Goal: Task Accomplishment & Management: Use online tool/utility

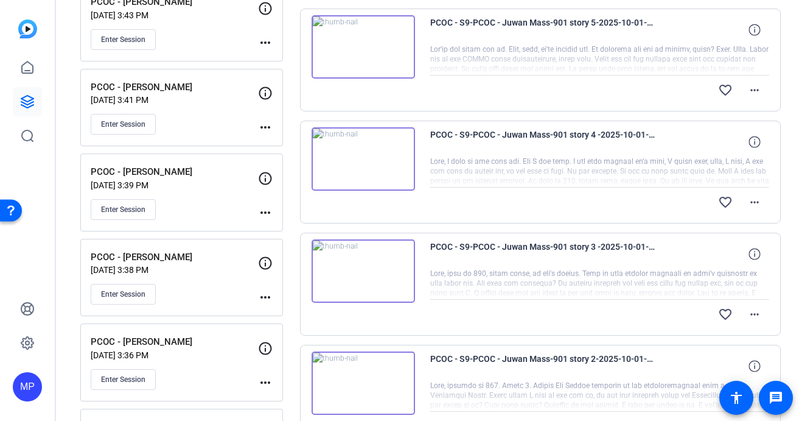
scroll to position [777, 0]
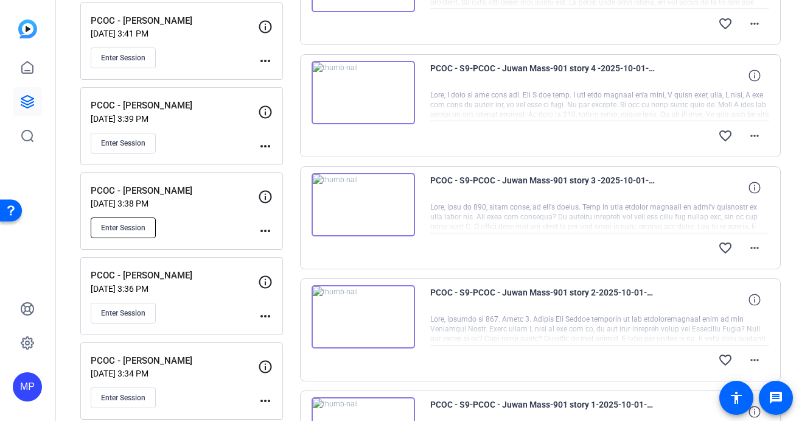
click at [131, 228] on span "Enter Session" at bounding box center [123, 228] width 44 height 10
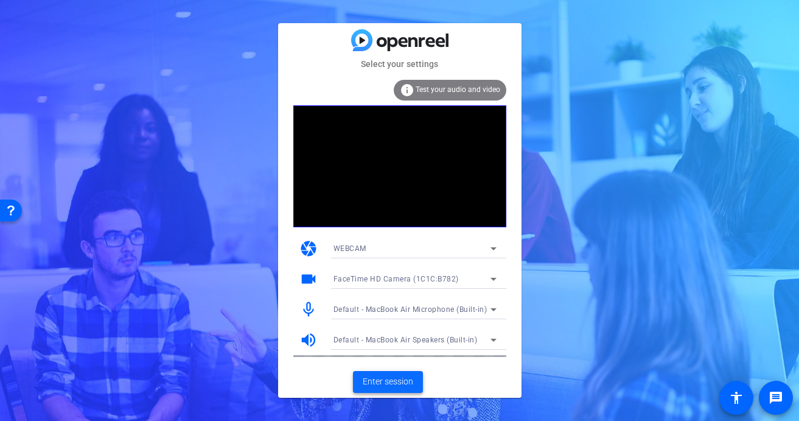
click at [394, 380] on span "Enter session" at bounding box center [388, 381] width 51 height 13
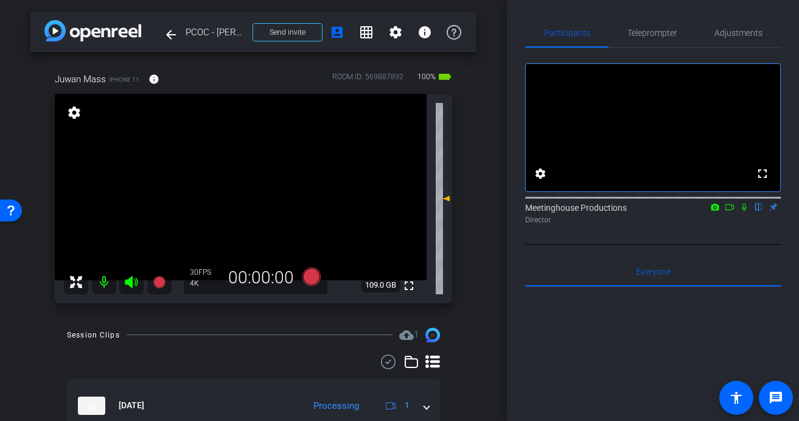
click at [727, 211] on icon at bounding box center [730, 207] width 10 height 9
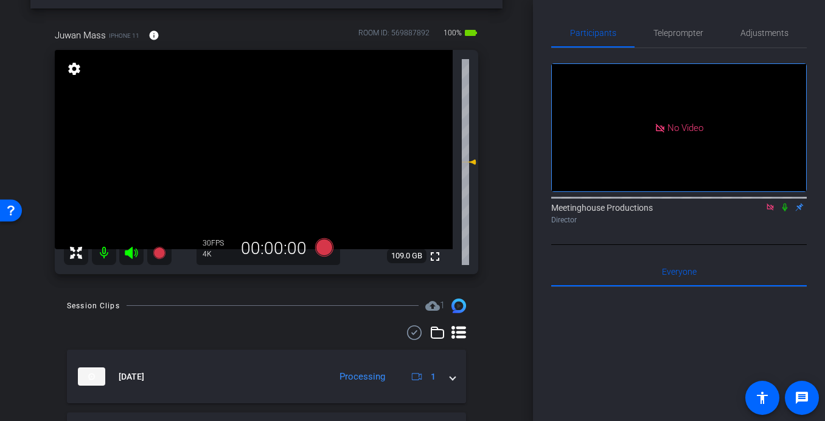
scroll to position [55, 0]
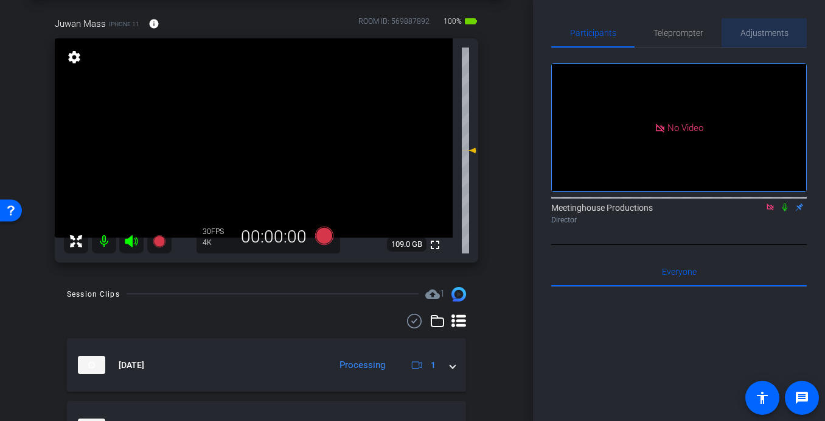
click at [776, 34] on span "Adjustments" at bounding box center [765, 33] width 48 height 9
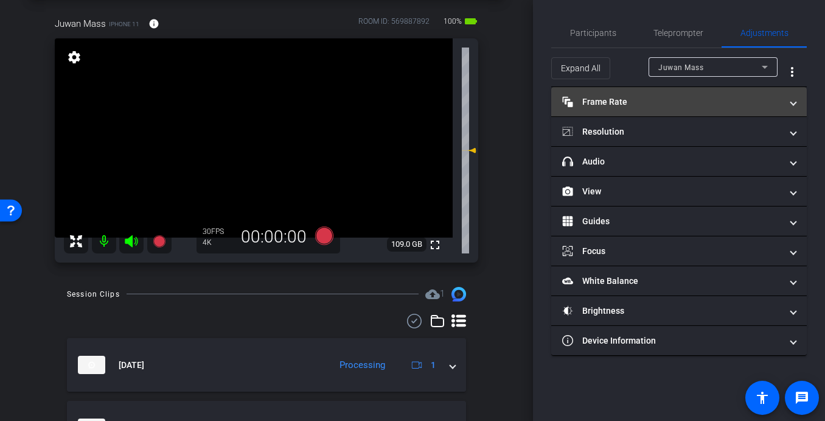
click at [610, 98] on mat-panel-title "Frame Rate Frame Rate" at bounding box center [671, 102] width 219 height 13
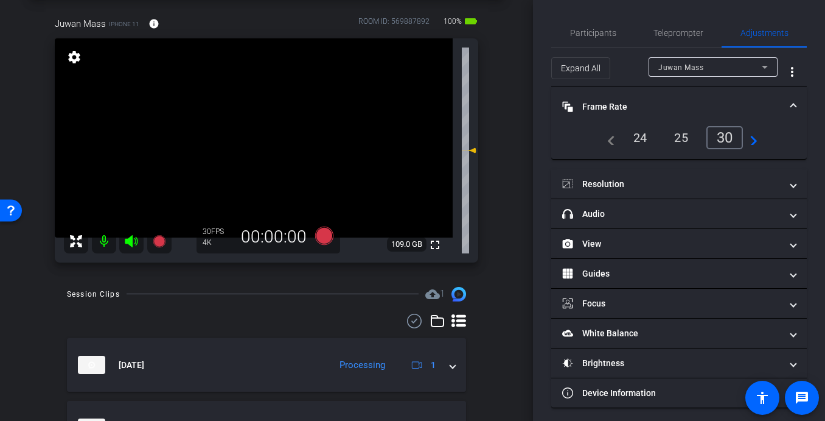
click at [799, 106] on mat-expansion-panel-header "Frame Rate Frame Rate" at bounding box center [679, 106] width 256 height 39
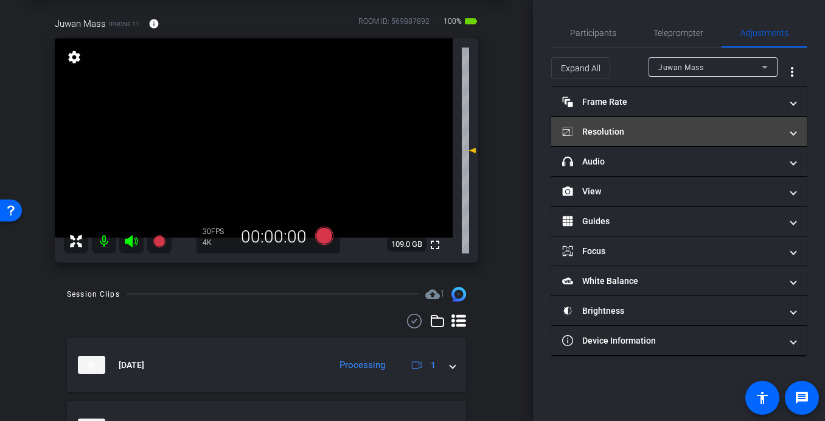
click at [785, 130] on span "Resolution" at bounding box center [676, 131] width 229 height 13
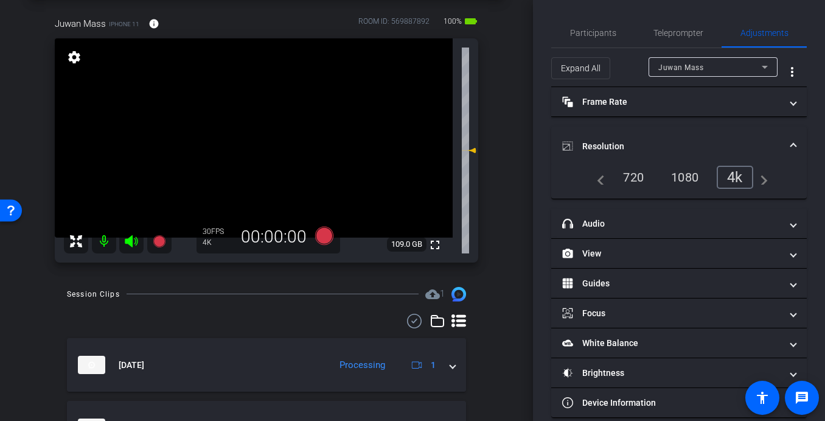
click at [796, 138] on mat-expansion-panel-header "Resolution" at bounding box center [679, 146] width 256 height 39
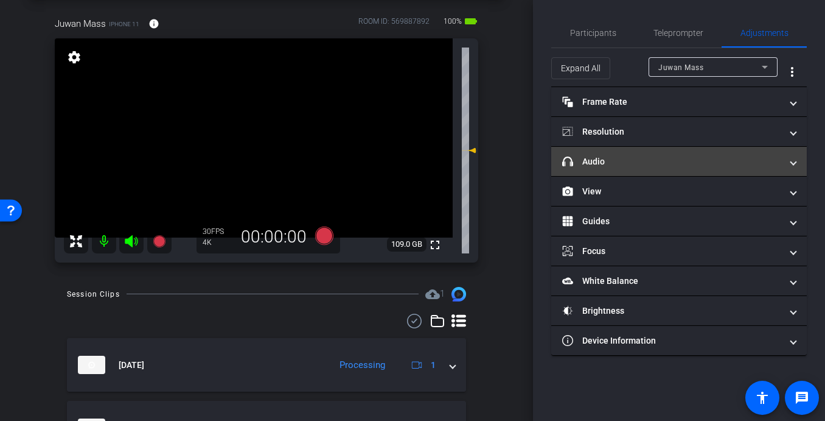
click at [799, 166] on mat-expansion-panel-header "headphone icon Audio" at bounding box center [679, 161] width 256 height 29
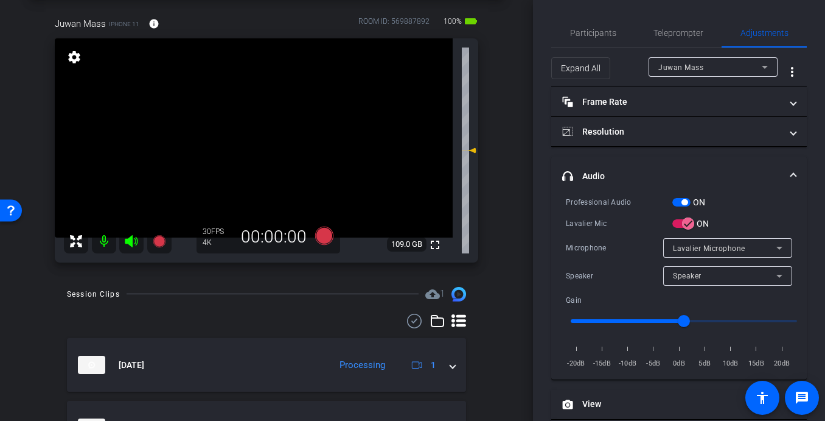
click at [276, 155] on video at bounding box center [254, 137] width 398 height 199
click at [597, 35] on span "Participants" at bounding box center [593, 33] width 46 height 9
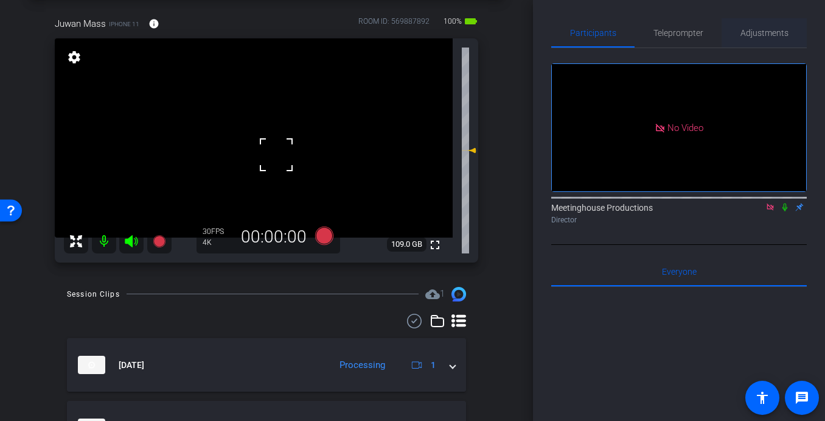
click at [772, 32] on span "Adjustments" at bounding box center [765, 33] width 48 height 9
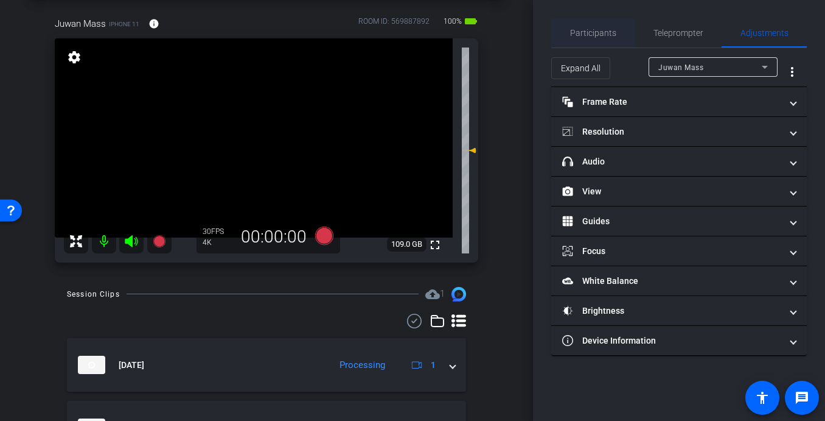
click at [593, 21] on span "Participants" at bounding box center [593, 32] width 46 height 29
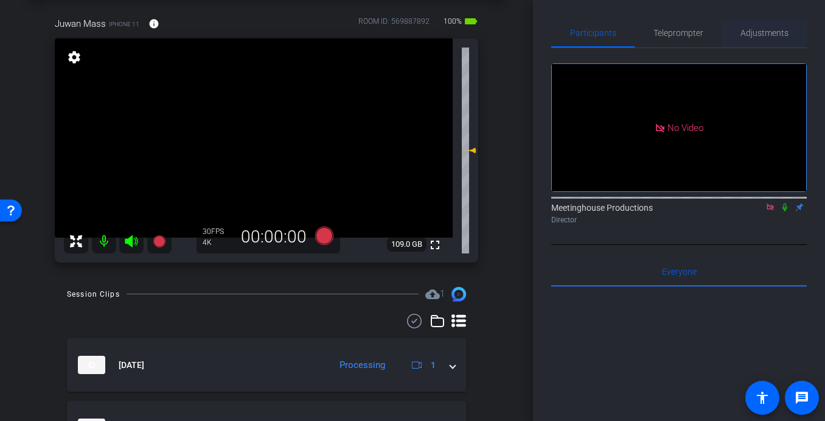
click at [768, 34] on span "Adjustments" at bounding box center [765, 33] width 48 height 9
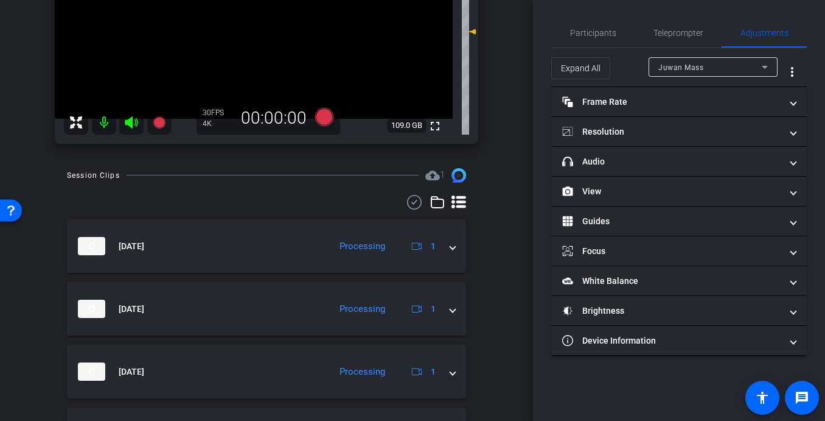
scroll to position [0, 0]
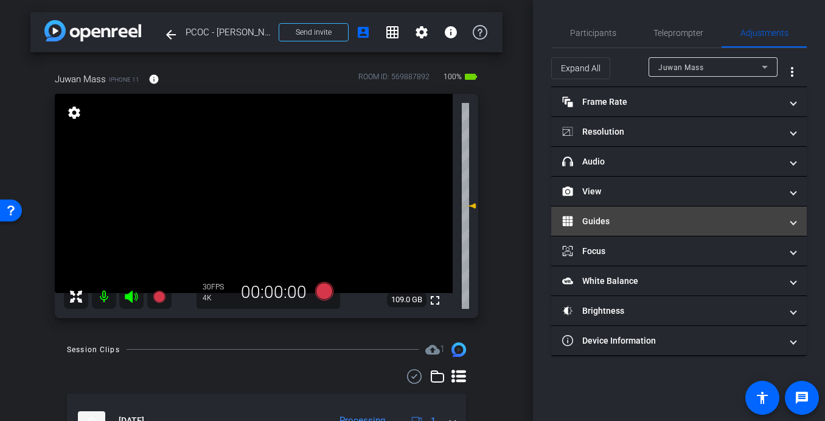
click at [610, 228] on mat-expansion-panel-header "Guides" at bounding box center [679, 220] width 256 height 29
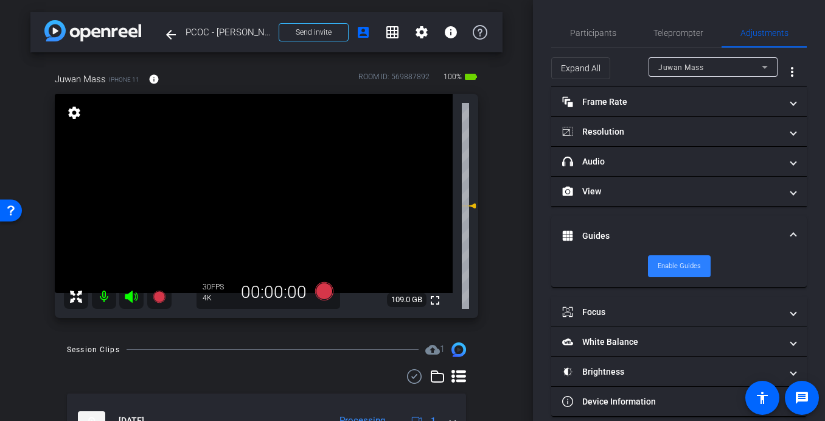
click at [681, 265] on span "Enable Guides" at bounding box center [679, 266] width 43 height 18
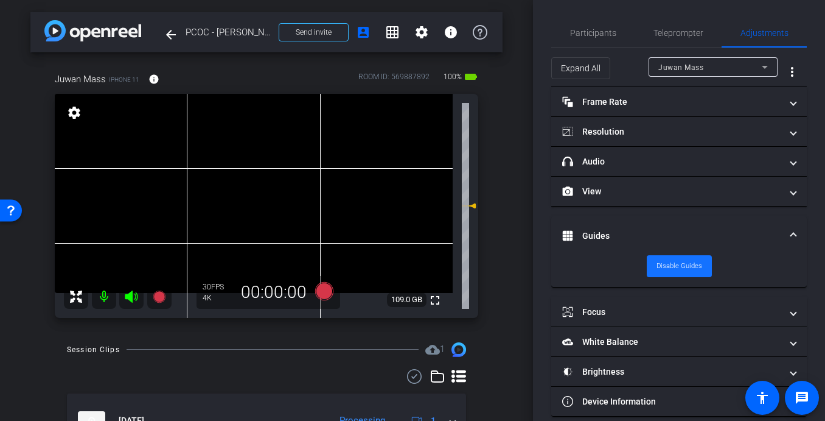
click at [681, 265] on span "Disable Guides" at bounding box center [680, 266] width 46 height 18
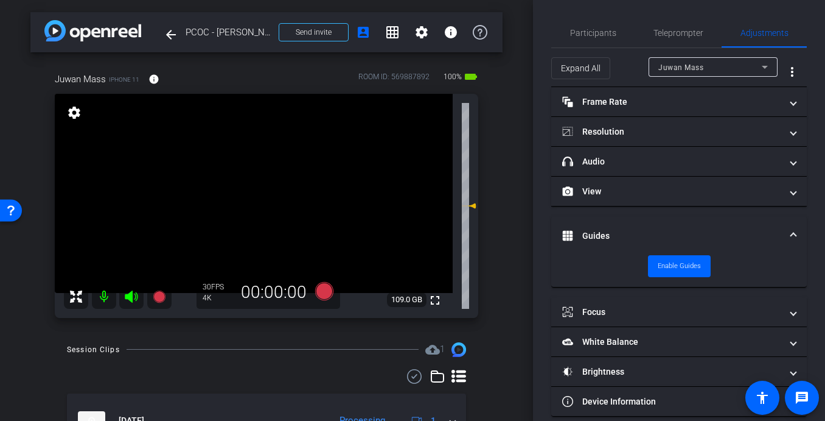
click at [793, 231] on span at bounding box center [793, 235] width 5 height 13
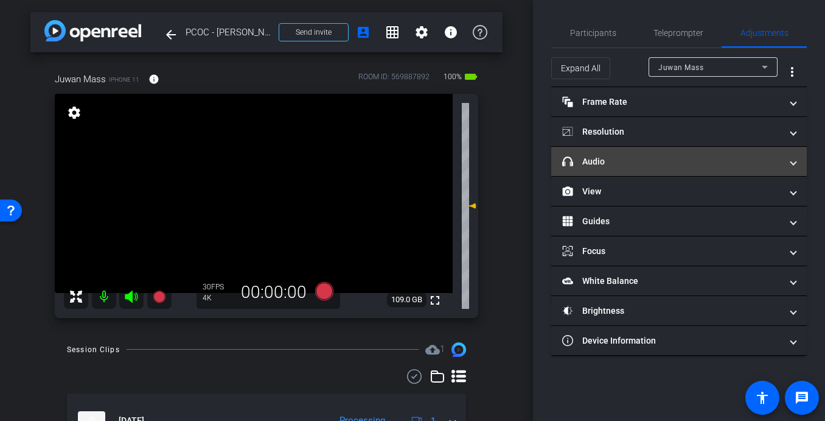
click at [793, 164] on span at bounding box center [793, 161] width 5 height 13
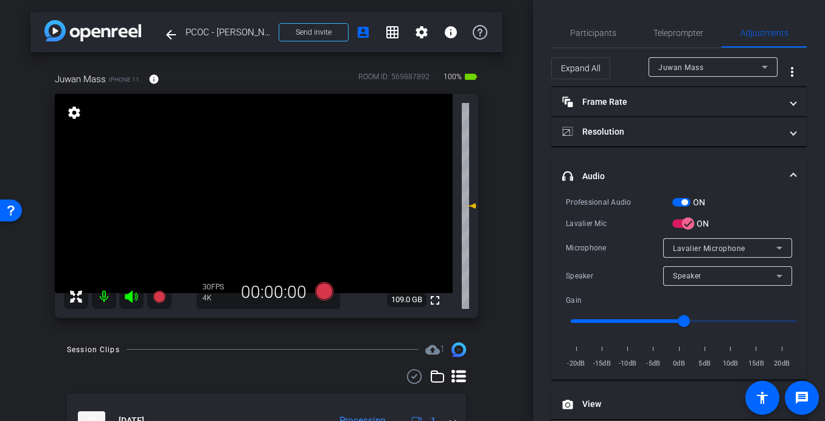
click at [296, 194] on video at bounding box center [254, 193] width 398 height 199
click at [299, 194] on video at bounding box center [254, 193] width 398 height 199
click at [288, 192] on video at bounding box center [254, 193] width 398 height 199
click at [300, 191] on video at bounding box center [254, 193] width 398 height 199
click at [295, 206] on video at bounding box center [254, 193] width 398 height 199
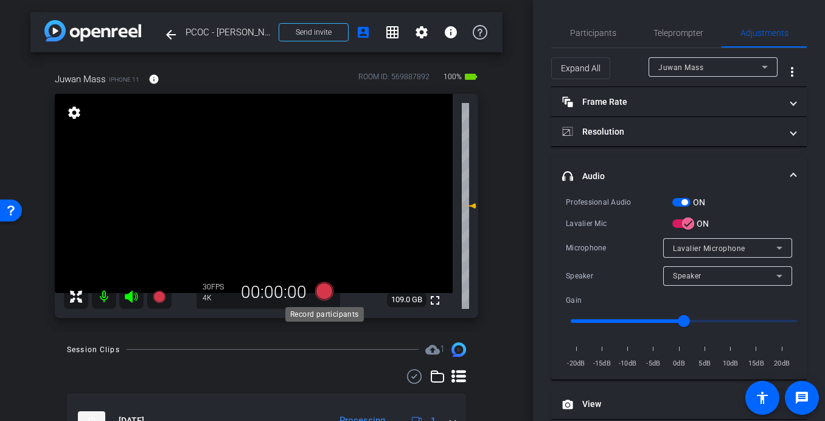
click at [324, 293] on icon at bounding box center [324, 291] width 18 height 18
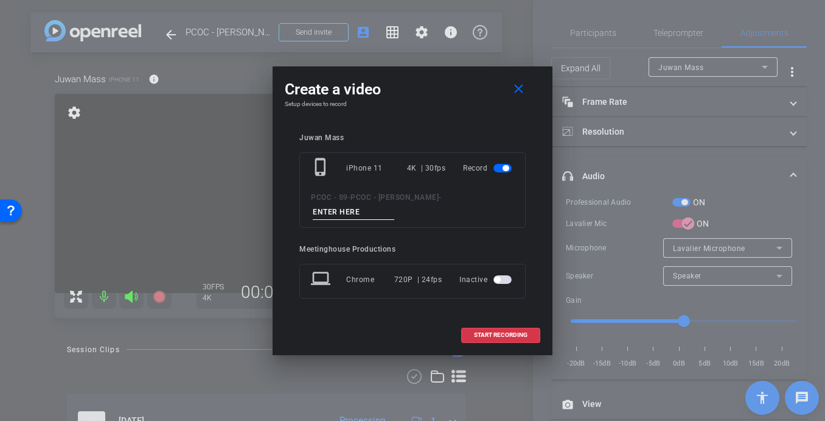
click at [352, 211] on input at bounding box center [354, 212] width 82 height 15
type input "902 - Clip 1"
click at [497, 332] on span "START RECORDING" at bounding box center [501, 335] width 54 height 6
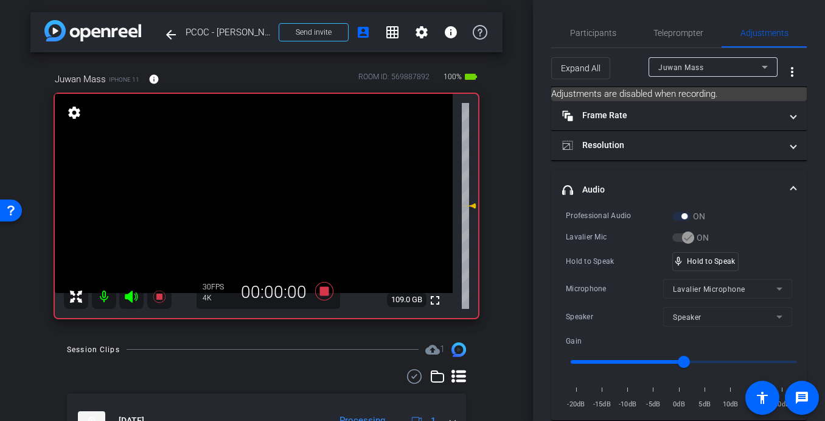
click at [299, 207] on video at bounding box center [254, 193] width 398 height 199
click at [254, 181] on video at bounding box center [254, 193] width 398 height 199
click at [267, 181] on video at bounding box center [254, 193] width 398 height 199
click at [276, 191] on video at bounding box center [254, 193] width 398 height 199
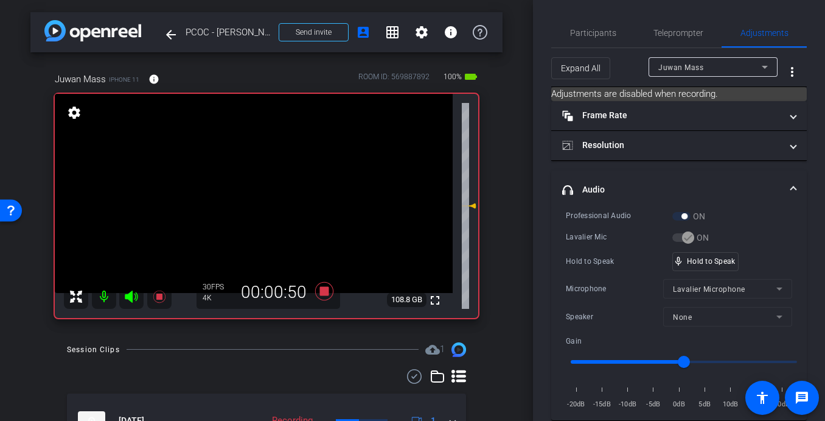
click at [275, 185] on video at bounding box center [254, 193] width 398 height 199
click at [269, 194] on video at bounding box center [254, 193] width 398 height 199
click at [276, 185] on video at bounding box center [254, 193] width 398 height 199
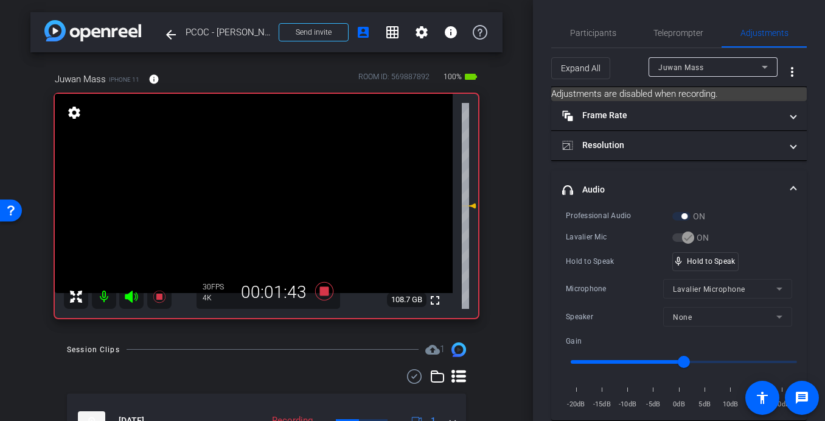
click at [276, 185] on video at bounding box center [254, 193] width 398 height 199
click at [267, 188] on video at bounding box center [254, 193] width 398 height 199
click at [271, 191] on video at bounding box center [254, 193] width 398 height 199
click at [259, 185] on video at bounding box center [254, 193] width 398 height 199
click at [264, 187] on video at bounding box center [254, 193] width 398 height 199
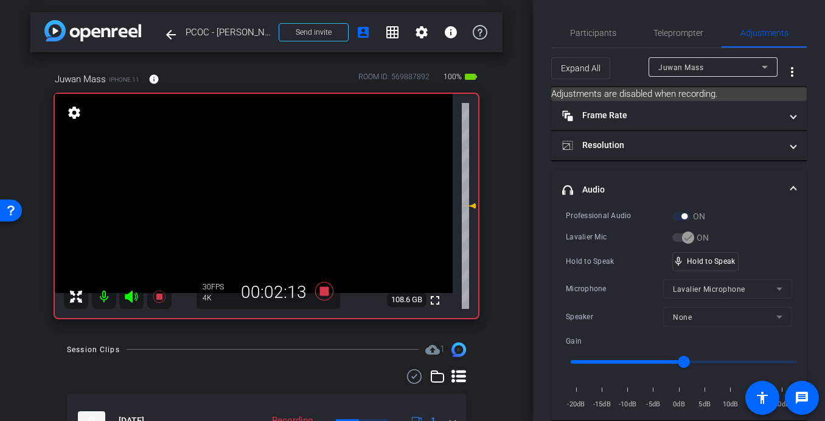
click at [276, 184] on video at bounding box center [254, 193] width 398 height 199
click at [275, 193] on video at bounding box center [254, 193] width 398 height 199
click at [273, 191] on video at bounding box center [254, 193] width 398 height 199
click at [265, 189] on video at bounding box center [254, 193] width 398 height 199
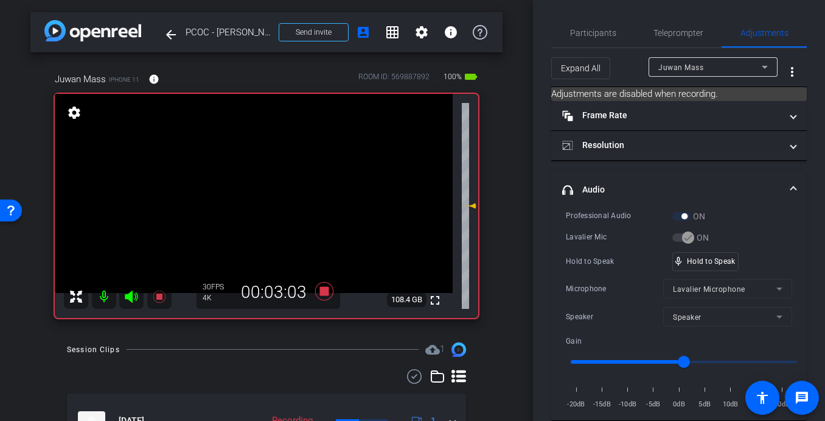
click at [268, 185] on video at bounding box center [254, 193] width 398 height 199
click at [272, 186] on video at bounding box center [254, 193] width 398 height 199
click at [260, 186] on video at bounding box center [254, 193] width 398 height 199
click at [285, 187] on video at bounding box center [254, 193] width 398 height 199
click at [273, 186] on video at bounding box center [254, 193] width 398 height 199
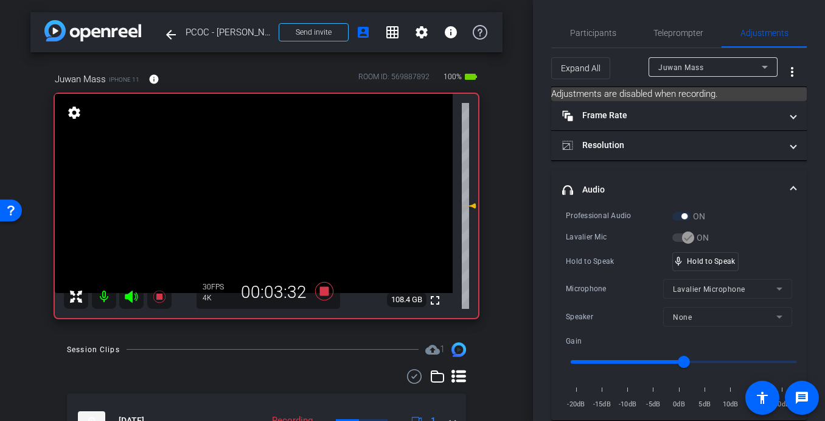
click at [265, 189] on video at bounding box center [254, 193] width 398 height 199
click at [268, 191] on video at bounding box center [254, 193] width 398 height 199
click at [270, 185] on video at bounding box center [254, 193] width 398 height 199
click at [270, 186] on video at bounding box center [254, 193] width 398 height 199
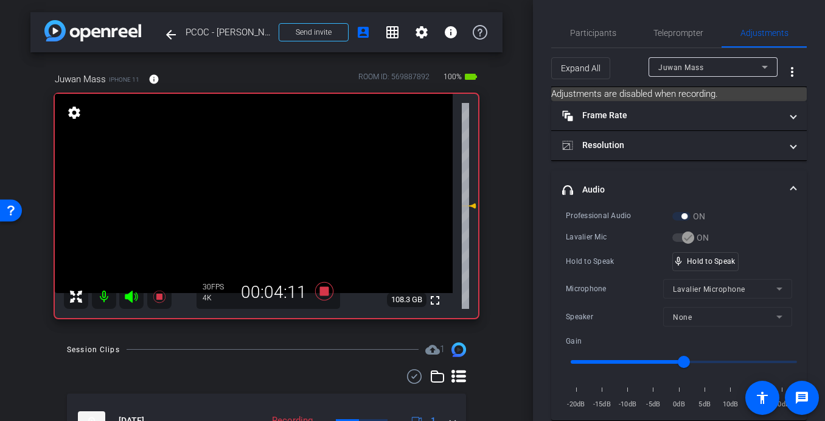
click at [278, 191] on video at bounding box center [254, 193] width 398 height 199
click at [267, 192] on video at bounding box center [254, 193] width 398 height 199
click at [263, 191] on video at bounding box center [254, 193] width 398 height 199
click at [268, 188] on video at bounding box center [254, 193] width 398 height 199
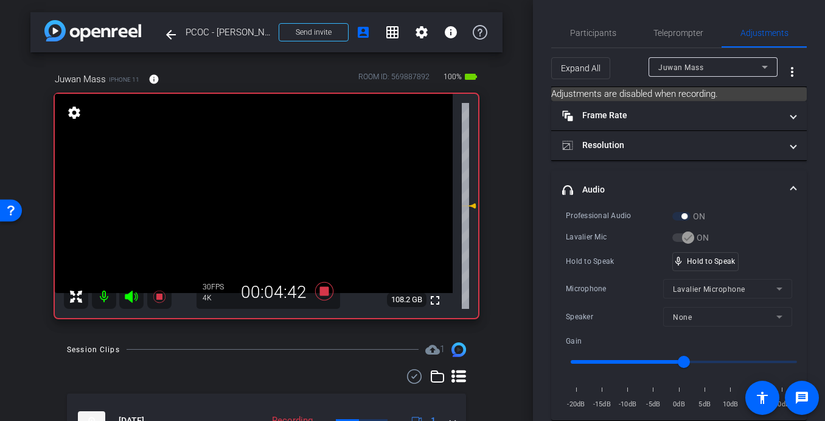
click at [271, 186] on video at bounding box center [254, 193] width 398 height 199
click at [271, 184] on video at bounding box center [254, 193] width 398 height 199
click at [262, 190] on video at bounding box center [254, 193] width 398 height 199
click at [268, 189] on video at bounding box center [254, 193] width 398 height 199
click at [254, 200] on video at bounding box center [254, 193] width 398 height 199
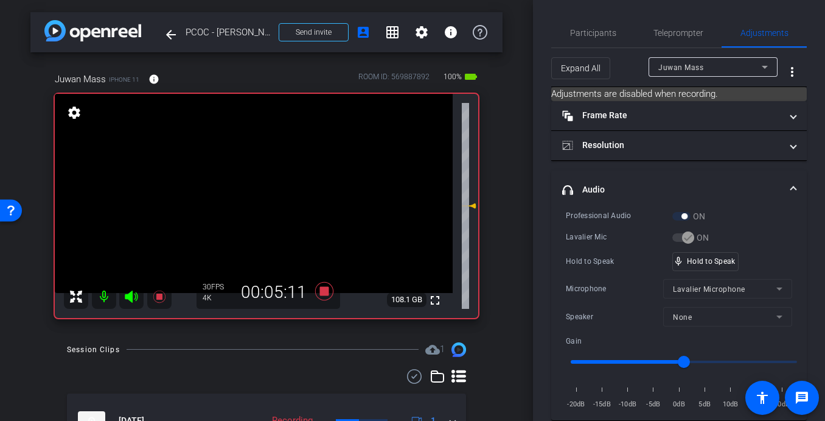
click at [271, 186] on video at bounding box center [254, 193] width 398 height 199
click at [271, 195] on video at bounding box center [254, 193] width 398 height 199
click at [271, 194] on video at bounding box center [254, 193] width 398 height 199
click at [267, 188] on video at bounding box center [254, 193] width 398 height 199
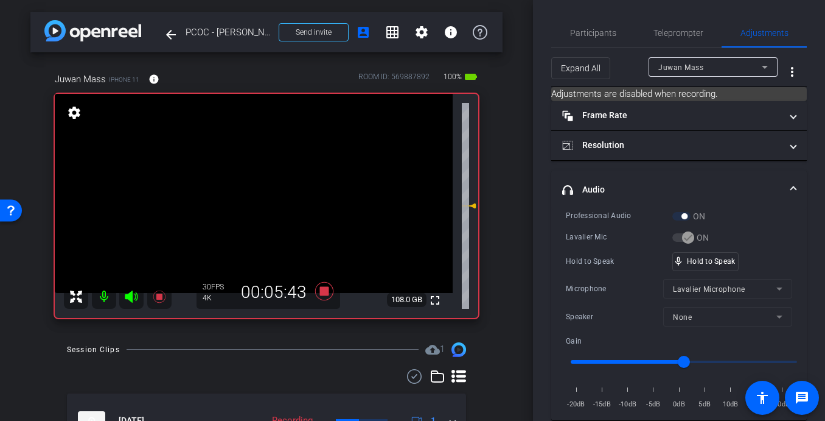
click at [267, 188] on video at bounding box center [254, 193] width 398 height 199
click at [275, 192] on video at bounding box center [254, 193] width 398 height 199
click at [278, 192] on video at bounding box center [254, 193] width 398 height 199
click at [268, 186] on video at bounding box center [254, 193] width 398 height 199
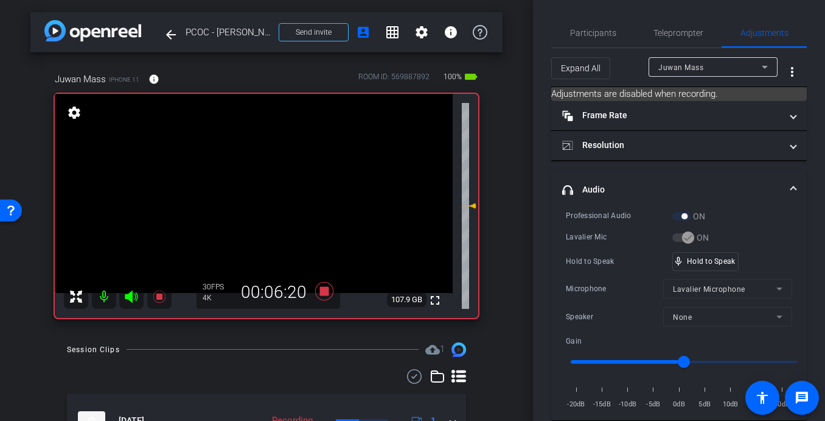
click at [257, 186] on video at bounding box center [254, 193] width 398 height 199
click at [273, 188] on video at bounding box center [254, 193] width 398 height 199
click at [273, 189] on video at bounding box center [254, 193] width 398 height 199
click at [273, 185] on video at bounding box center [254, 193] width 398 height 199
click at [271, 192] on video at bounding box center [254, 193] width 398 height 199
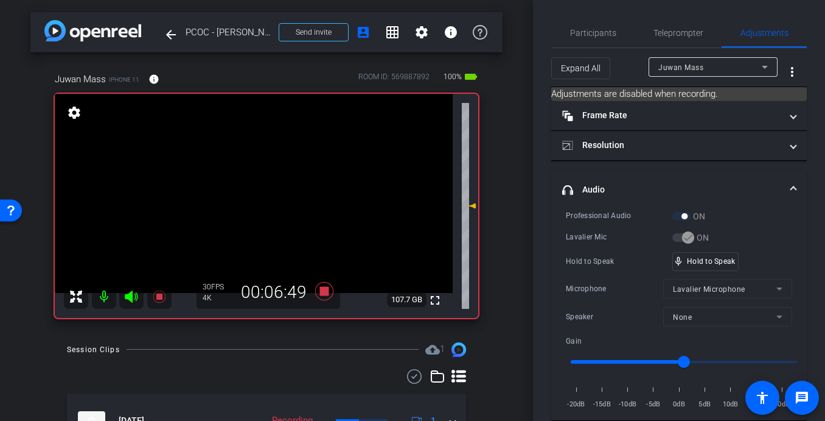
click at [271, 191] on video at bounding box center [254, 193] width 398 height 199
click at [269, 187] on video at bounding box center [254, 193] width 398 height 199
click at [267, 189] on video at bounding box center [254, 193] width 398 height 199
click at [276, 193] on video at bounding box center [254, 193] width 398 height 199
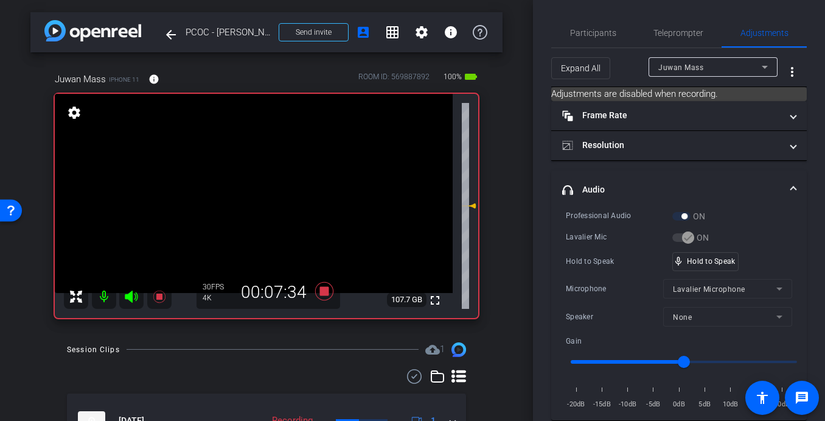
click at [283, 186] on video at bounding box center [254, 193] width 398 height 199
click at [272, 189] on video at bounding box center [254, 193] width 398 height 199
click at [270, 195] on video at bounding box center [254, 193] width 398 height 199
click at [324, 291] on icon at bounding box center [324, 291] width 18 height 18
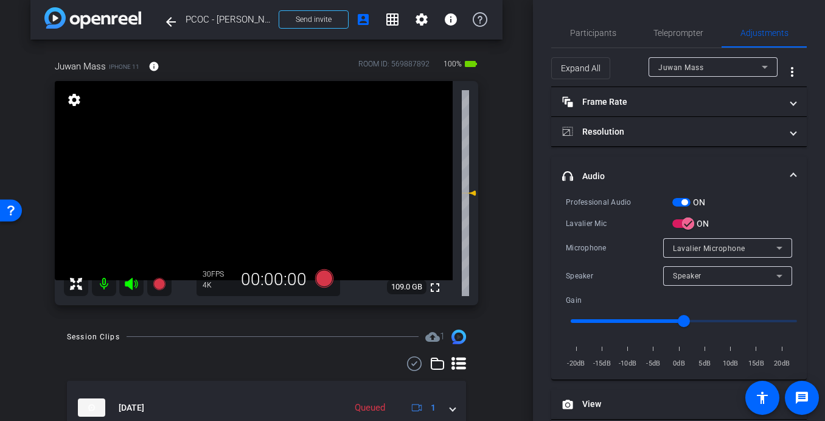
scroll to position [5, 0]
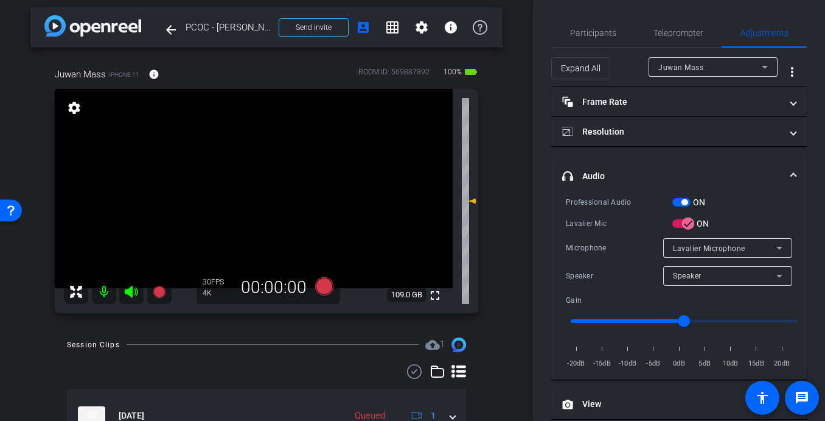
click at [282, 185] on video at bounding box center [254, 188] width 398 height 199
click at [324, 287] on icon at bounding box center [324, 286] width 18 height 18
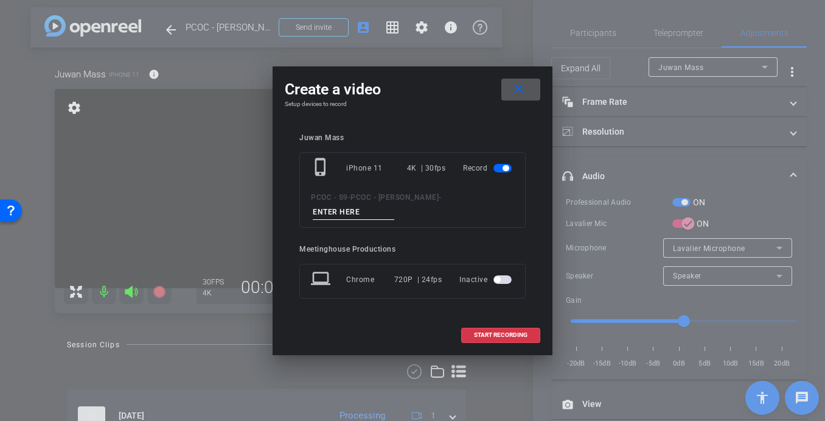
click at [352, 211] on input at bounding box center [354, 212] width 82 height 15
type input "902 - Clip 2"
click at [483, 337] on span "START RECORDING" at bounding box center [501, 335] width 54 height 6
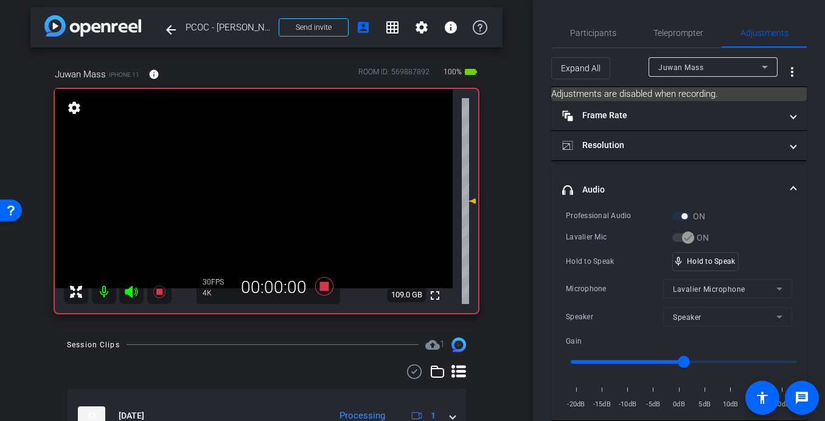
click at [311, 211] on video at bounding box center [254, 188] width 398 height 199
click at [268, 185] on video at bounding box center [254, 188] width 398 height 199
click at [271, 185] on video at bounding box center [254, 188] width 398 height 199
click at [267, 183] on video at bounding box center [254, 188] width 398 height 199
click at [267, 184] on video at bounding box center [254, 188] width 398 height 199
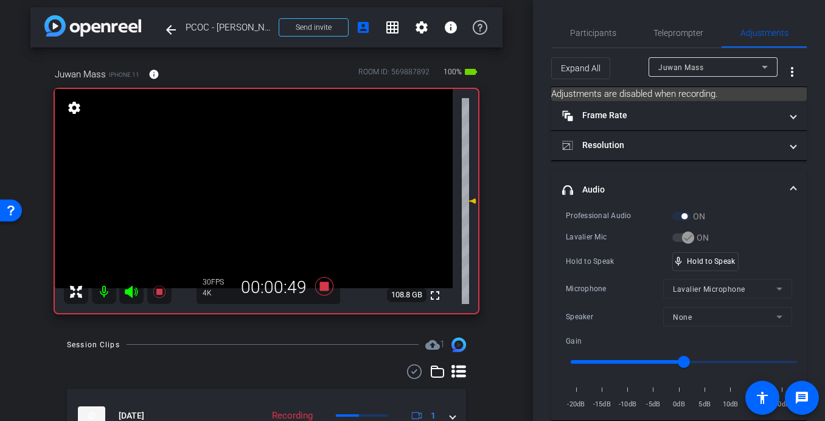
click at [273, 182] on video at bounding box center [254, 188] width 398 height 199
click at [260, 186] on video at bounding box center [254, 188] width 398 height 199
click at [273, 182] on video at bounding box center [254, 188] width 398 height 199
click at [279, 184] on video at bounding box center [254, 188] width 398 height 199
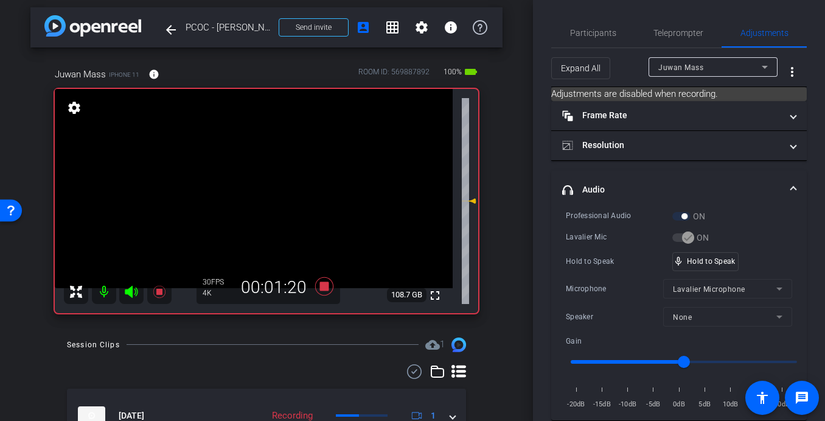
click at [279, 183] on video at bounding box center [254, 188] width 398 height 199
click at [272, 189] on video at bounding box center [254, 188] width 398 height 199
click at [275, 185] on video at bounding box center [254, 188] width 398 height 199
click at [270, 189] on video at bounding box center [254, 188] width 398 height 199
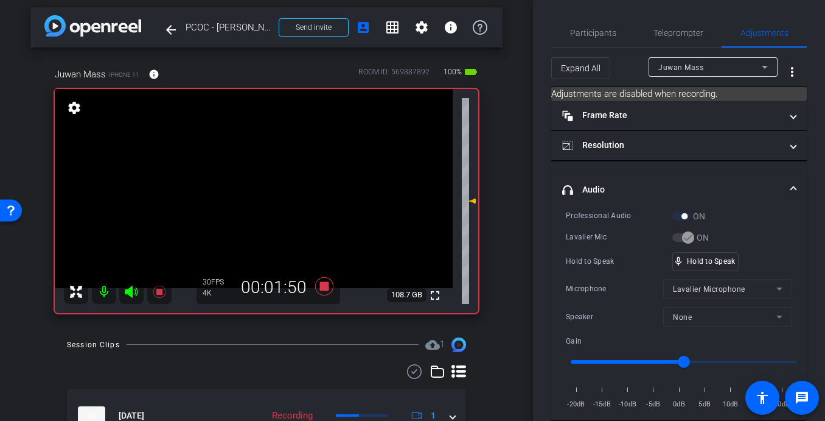
click at [268, 189] on video at bounding box center [254, 188] width 398 height 199
click at [272, 189] on video at bounding box center [254, 188] width 398 height 199
click at [276, 183] on video at bounding box center [254, 188] width 398 height 199
click at [267, 183] on video at bounding box center [254, 188] width 398 height 199
click at [278, 186] on video at bounding box center [254, 188] width 398 height 199
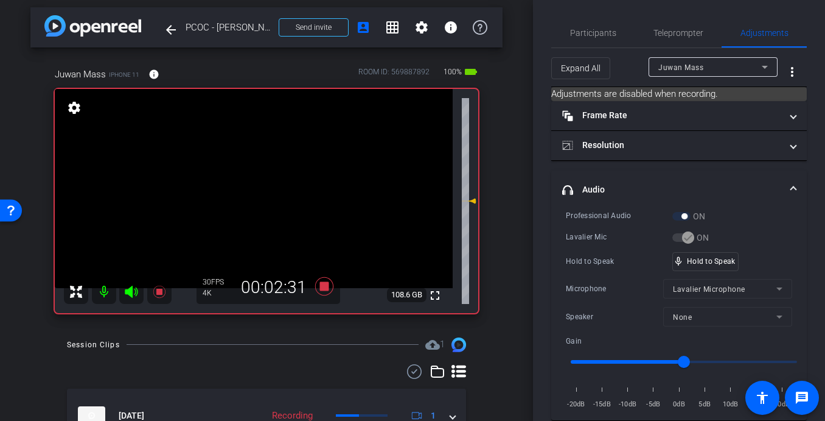
click at [262, 189] on video at bounding box center [254, 188] width 398 height 199
click at [277, 192] on video at bounding box center [254, 188] width 398 height 199
click at [267, 194] on video at bounding box center [254, 188] width 398 height 199
click at [284, 191] on video at bounding box center [254, 188] width 398 height 199
click at [276, 186] on video at bounding box center [254, 188] width 398 height 199
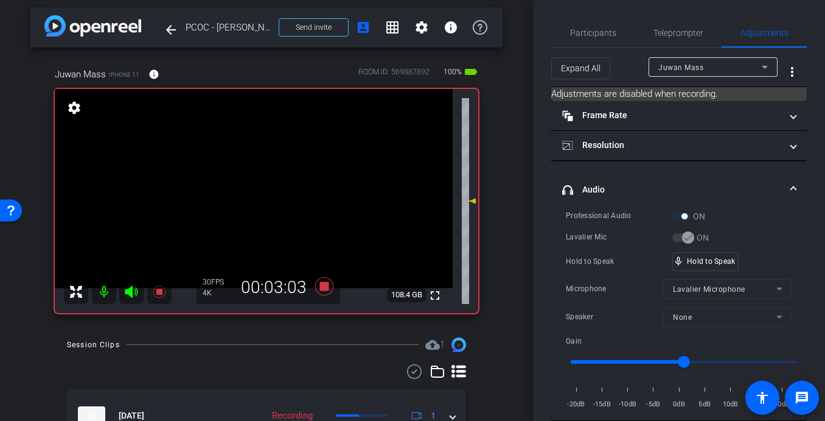
click at [281, 187] on video at bounding box center [254, 188] width 398 height 199
click at [278, 188] on video at bounding box center [254, 188] width 398 height 199
click at [285, 184] on video at bounding box center [254, 188] width 398 height 199
click at [281, 183] on video at bounding box center [254, 188] width 398 height 199
click at [280, 184] on video at bounding box center [254, 188] width 398 height 199
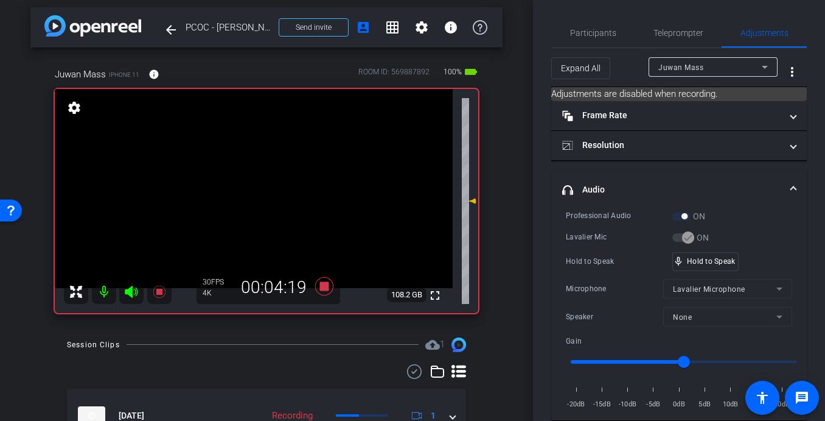
click at [276, 180] on video at bounding box center [254, 188] width 398 height 199
click at [266, 184] on video at bounding box center [254, 188] width 398 height 199
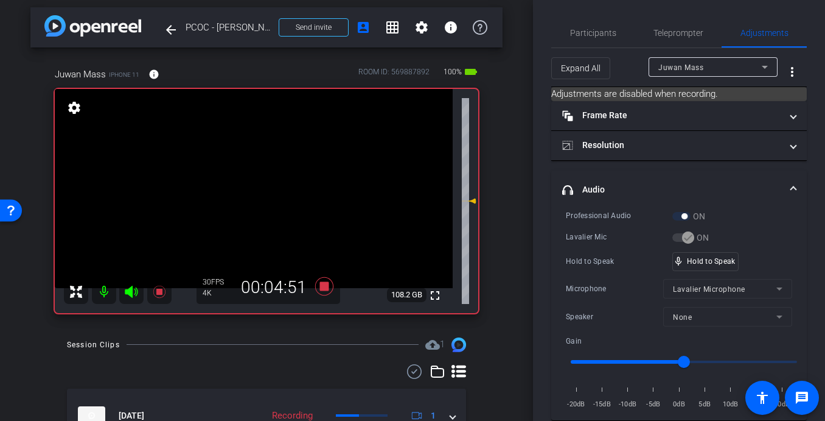
click at [271, 191] on video at bounding box center [254, 188] width 398 height 199
click at [277, 183] on video at bounding box center [254, 188] width 398 height 199
click at [279, 190] on video at bounding box center [254, 188] width 398 height 199
click at [276, 183] on video at bounding box center [254, 188] width 398 height 199
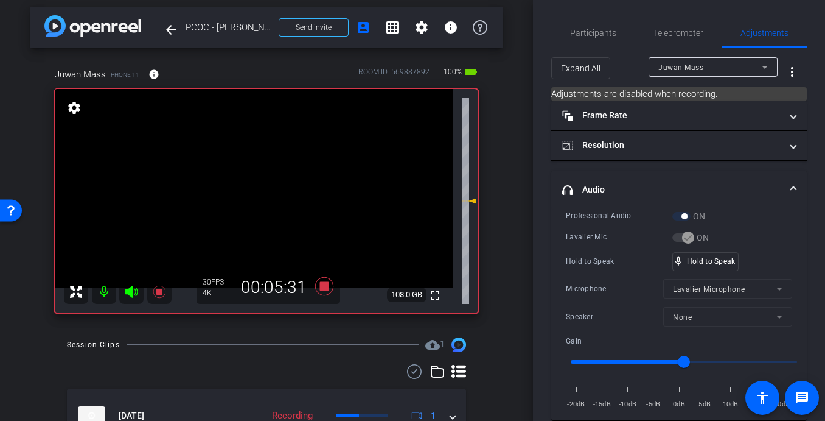
click at [277, 184] on video at bounding box center [254, 188] width 398 height 199
click at [276, 186] on video at bounding box center [254, 188] width 398 height 199
click at [261, 184] on video at bounding box center [254, 188] width 398 height 199
click at [278, 184] on video at bounding box center [254, 188] width 398 height 199
click at [269, 187] on video at bounding box center [254, 188] width 398 height 199
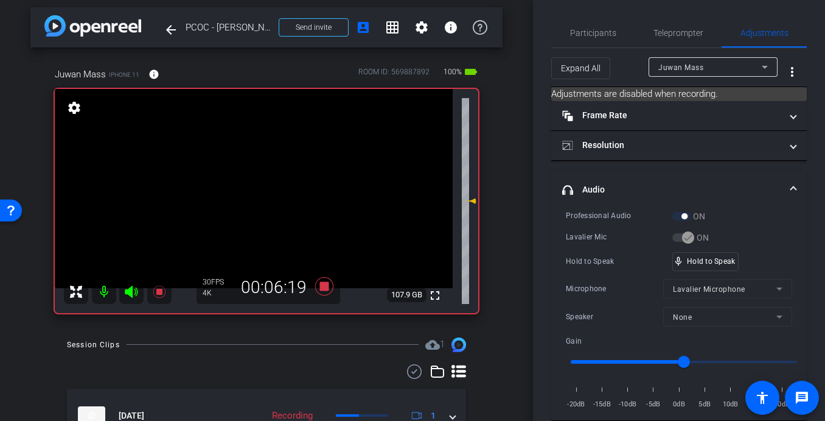
click at [269, 185] on video at bounding box center [254, 188] width 398 height 199
click at [269, 189] on video at bounding box center [254, 188] width 398 height 199
click at [271, 188] on video at bounding box center [254, 188] width 398 height 199
click at [267, 187] on video at bounding box center [254, 188] width 398 height 199
click at [275, 186] on video at bounding box center [254, 188] width 398 height 199
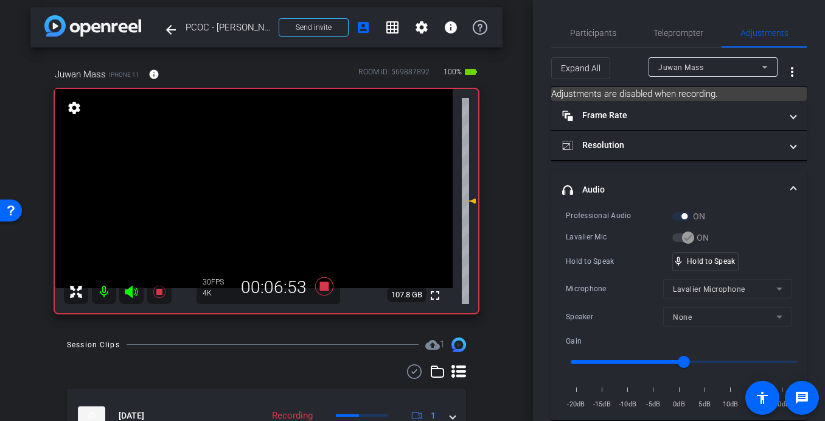
click at [268, 183] on video at bounding box center [254, 188] width 398 height 199
click at [267, 179] on video at bounding box center [254, 188] width 398 height 199
click at [329, 287] on icon at bounding box center [324, 286] width 29 height 22
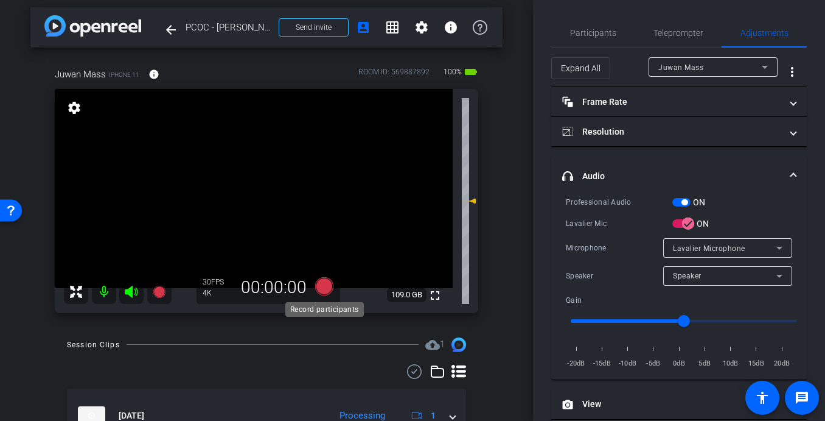
click at [326, 285] on icon at bounding box center [324, 286] width 18 height 18
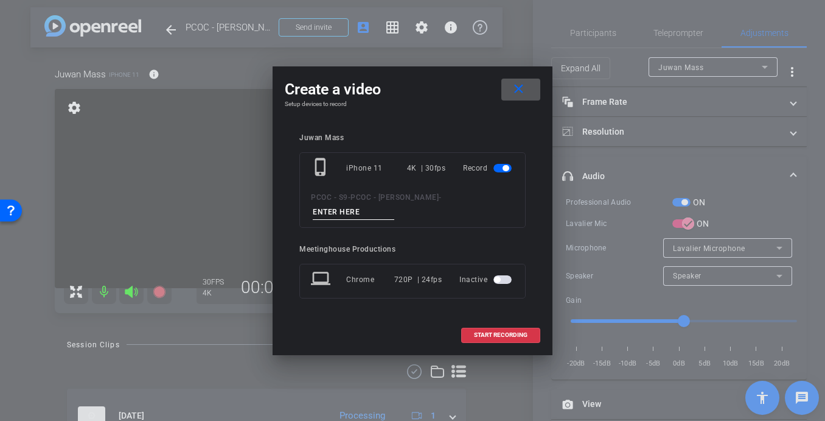
click at [340, 218] on input at bounding box center [354, 212] width 82 height 15
type input "902 - Clip 3"
click at [489, 334] on span "START RECORDING" at bounding box center [501, 335] width 54 height 6
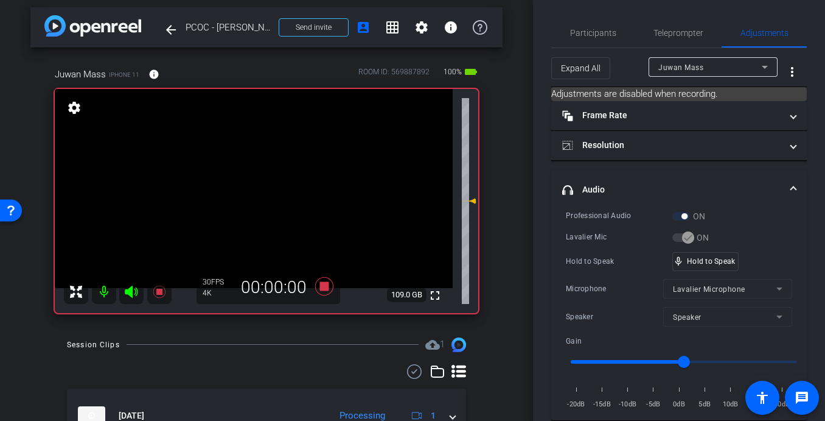
click at [281, 180] on video at bounding box center [254, 188] width 398 height 199
click at [276, 195] on video at bounding box center [254, 188] width 398 height 199
click at [271, 191] on video at bounding box center [254, 188] width 398 height 199
click at [275, 186] on video at bounding box center [254, 188] width 398 height 199
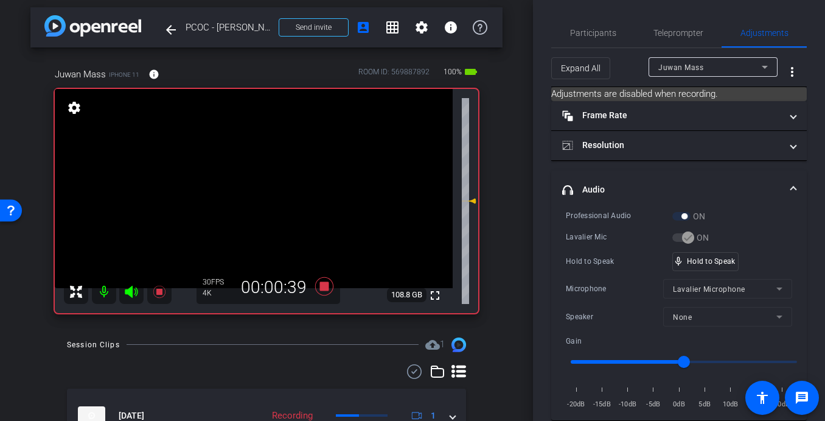
click at [261, 190] on video at bounding box center [254, 188] width 398 height 199
click at [265, 184] on video at bounding box center [254, 188] width 398 height 199
click at [288, 189] on video at bounding box center [254, 188] width 398 height 199
click at [288, 184] on video at bounding box center [254, 188] width 398 height 199
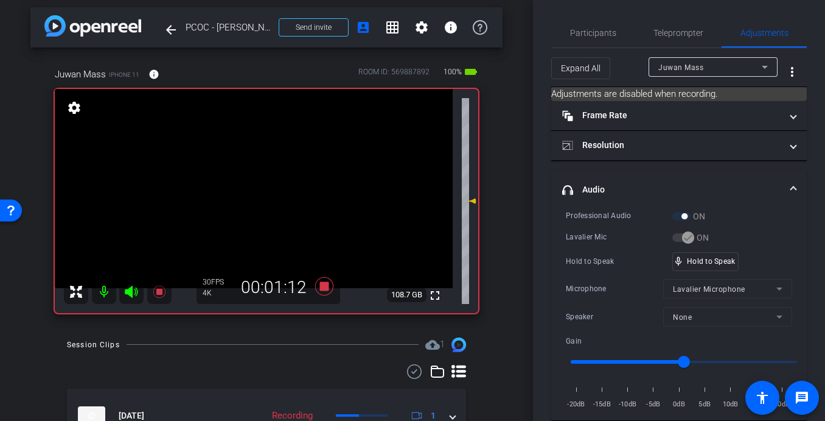
click at [280, 189] on video at bounding box center [254, 188] width 398 height 199
click at [276, 190] on video at bounding box center [254, 188] width 398 height 199
click at [278, 185] on video at bounding box center [254, 188] width 398 height 199
click at [279, 185] on video at bounding box center [254, 188] width 398 height 199
click at [275, 186] on video at bounding box center [254, 188] width 398 height 199
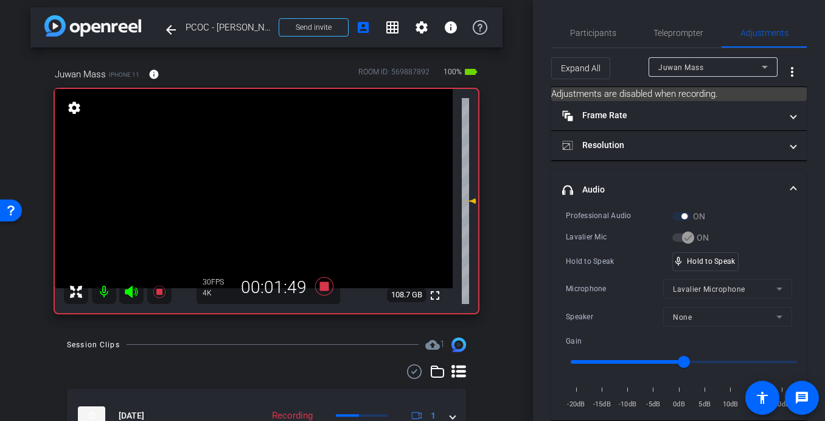
click at [282, 189] on video at bounding box center [254, 188] width 398 height 199
click at [276, 186] on video at bounding box center [254, 188] width 398 height 199
click at [279, 178] on video at bounding box center [254, 188] width 398 height 199
click at [267, 184] on video at bounding box center [254, 188] width 398 height 199
click at [268, 196] on video at bounding box center [254, 188] width 398 height 199
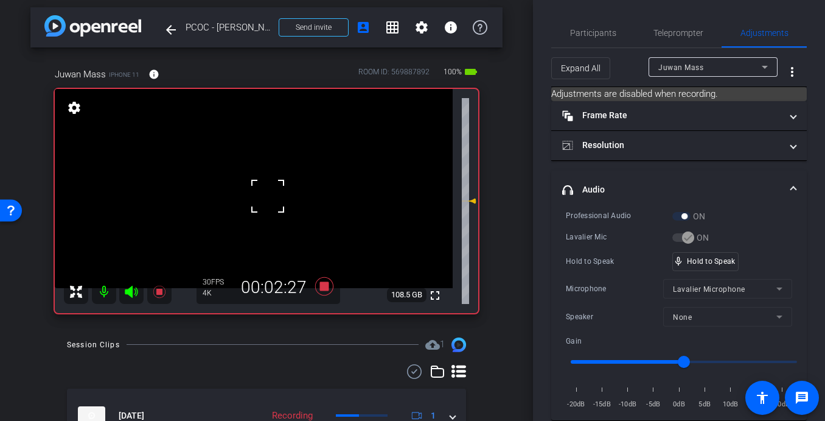
click at [274, 168] on video at bounding box center [254, 188] width 398 height 199
click at [279, 184] on video at bounding box center [254, 188] width 398 height 199
click at [268, 186] on video at bounding box center [254, 188] width 398 height 199
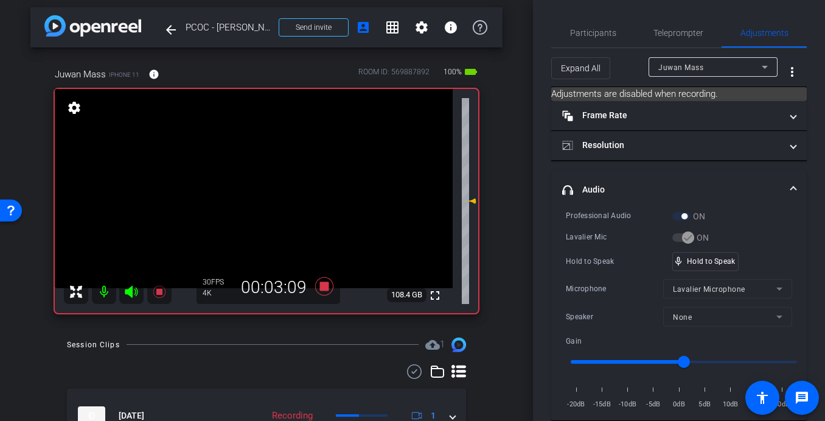
click at [271, 185] on video at bounding box center [254, 188] width 398 height 199
click at [272, 187] on video at bounding box center [254, 188] width 398 height 199
click at [277, 185] on video at bounding box center [254, 188] width 398 height 199
click at [264, 175] on video at bounding box center [254, 188] width 398 height 199
click at [275, 182] on video at bounding box center [254, 188] width 398 height 199
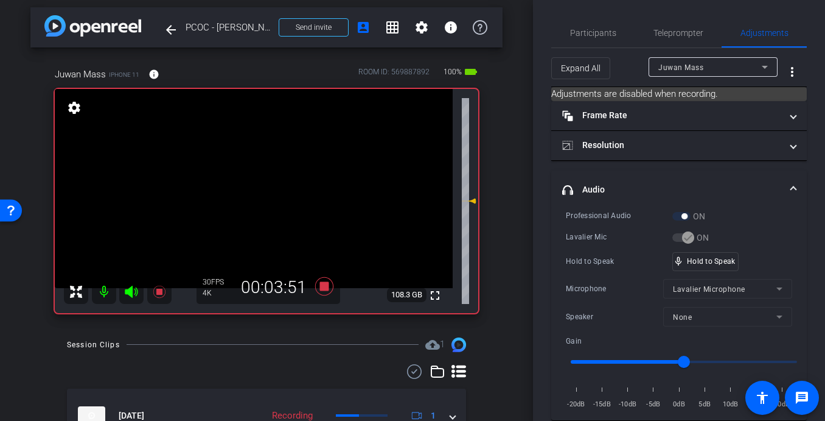
click at [273, 184] on video at bounding box center [254, 188] width 398 height 199
click at [275, 191] on video at bounding box center [254, 188] width 398 height 199
click at [267, 189] on video at bounding box center [254, 188] width 398 height 199
click at [278, 185] on video at bounding box center [254, 188] width 398 height 199
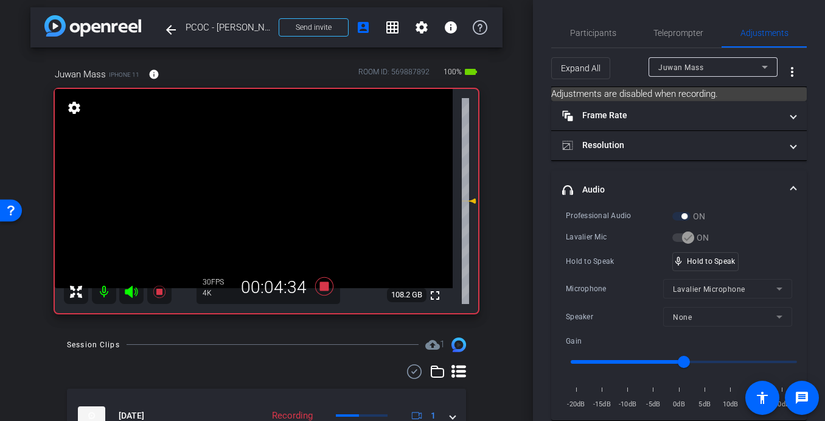
click at [275, 184] on video at bounding box center [254, 188] width 398 height 199
click at [280, 186] on video at bounding box center [254, 188] width 398 height 199
click at [272, 187] on video at bounding box center [254, 188] width 398 height 199
click at [267, 185] on video at bounding box center [254, 188] width 398 height 199
click at [280, 184] on video at bounding box center [254, 188] width 398 height 199
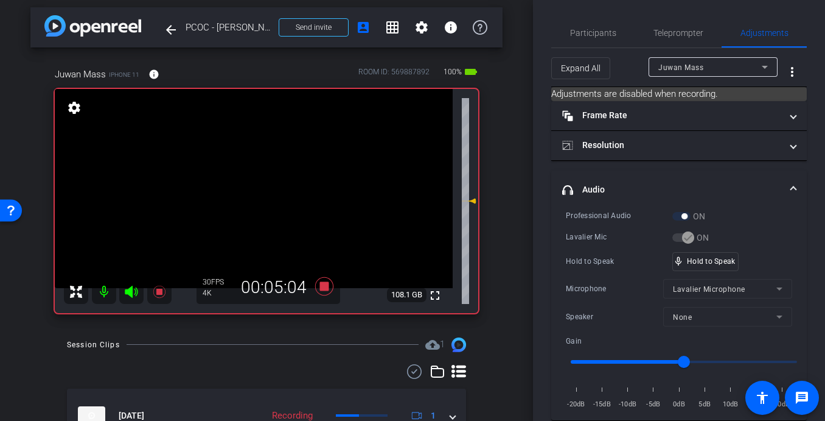
click at [284, 194] on video at bounding box center [254, 188] width 398 height 199
click at [279, 189] on video at bounding box center [254, 188] width 398 height 199
click at [270, 191] on video at bounding box center [254, 188] width 398 height 199
click at [273, 186] on video at bounding box center [254, 188] width 398 height 199
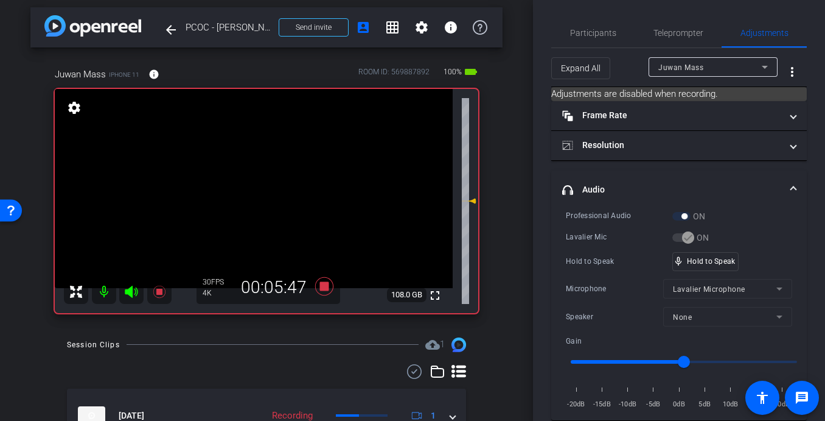
click at [275, 189] on video at bounding box center [254, 188] width 398 height 199
click at [273, 184] on video at bounding box center [254, 188] width 398 height 199
click at [295, 186] on video at bounding box center [254, 188] width 398 height 199
click at [283, 184] on video at bounding box center [254, 188] width 398 height 199
click at [273, 184] on video at bounding box center [254, 188] width 398 height 199
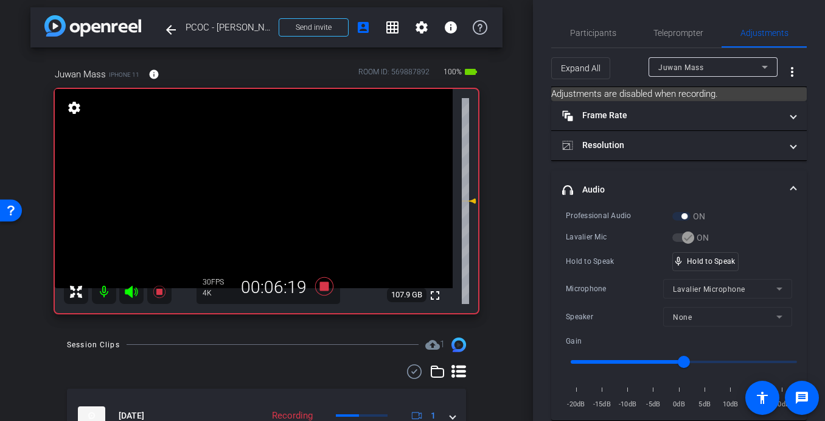
click at [277, 183] on video at bounding box center [254, 188] width 398 height 199
click at [282, 191] on video at bounding box center [254, 188] width 398 height 199
click at [276, 187] on video at bounding box center [254, 188] width 398 height 199
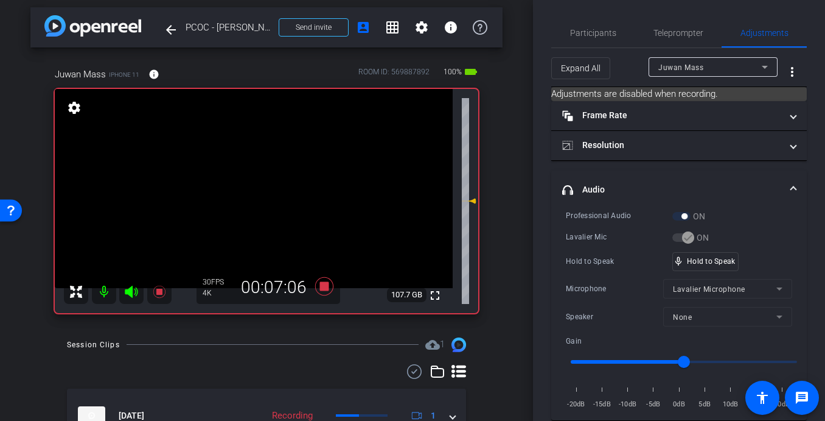
click at [276, 187] on video at bounding box center [254, 188] width 398 height 199
click at [275, 189] on video at bounding box center [254, 188] width 398 height 199
click at [276, 190] on video at bounding box center [254, 188] width 398 height 199
click at [279, 191] on video at bounding box center [254, 188] width 398 height 199
click at [324, 286] on icon at bounding box center [324, 286] width 18 height 18
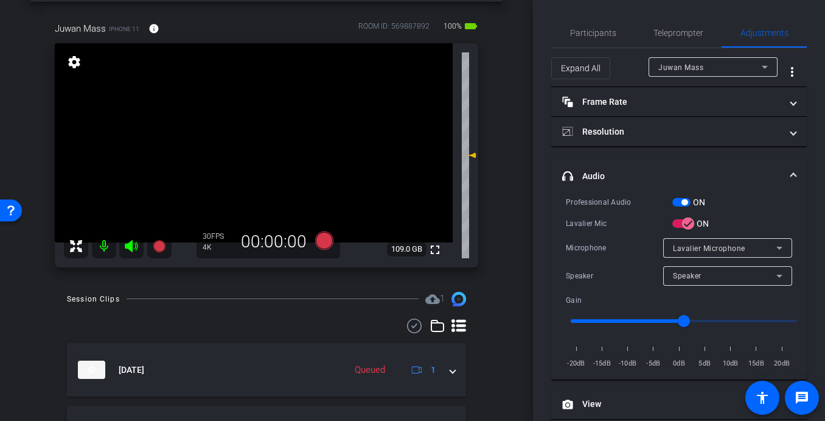
scroll to position [44, 0]
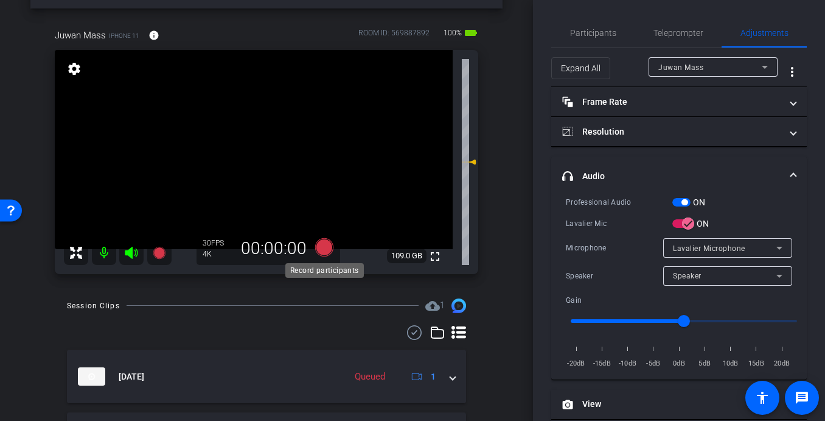
click at [325, 246] on icon at bounding box center [324, 247] width 18 height 18
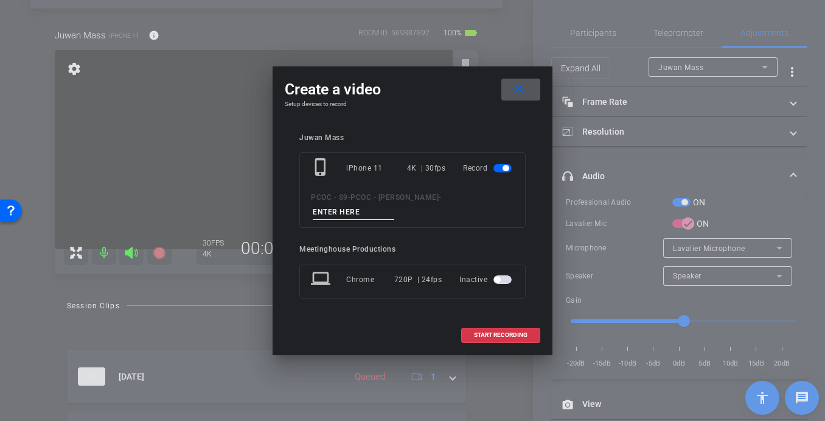
click at [350, 213] on input at bounding box center [354, 212] width 82 height 15
type input "902 - Clip 4"
click at [491, 334] on span "START RECORDING" at bounding box center [501, 335] width 54 height 6
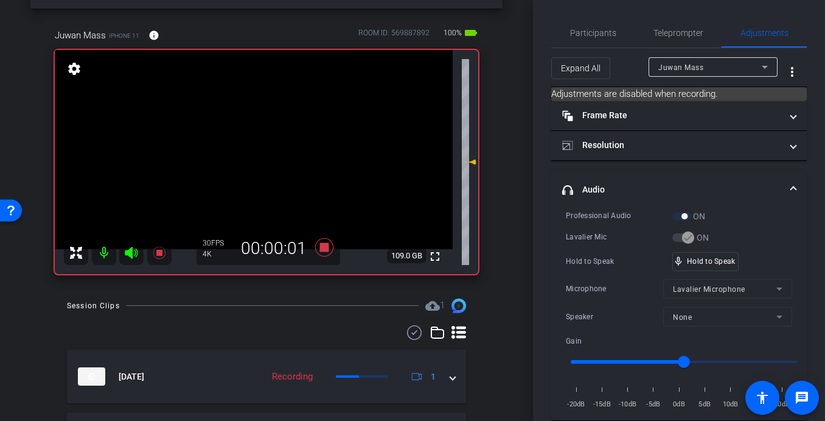
click at [329, 160] on video at bounding box center [254, 149] width 398 height 199
click at [321, 155] on video at bounding box center [254, 149] width 398 height 199
click at [257, 134] on video at bounding box center [254, 149] width 398 height 199
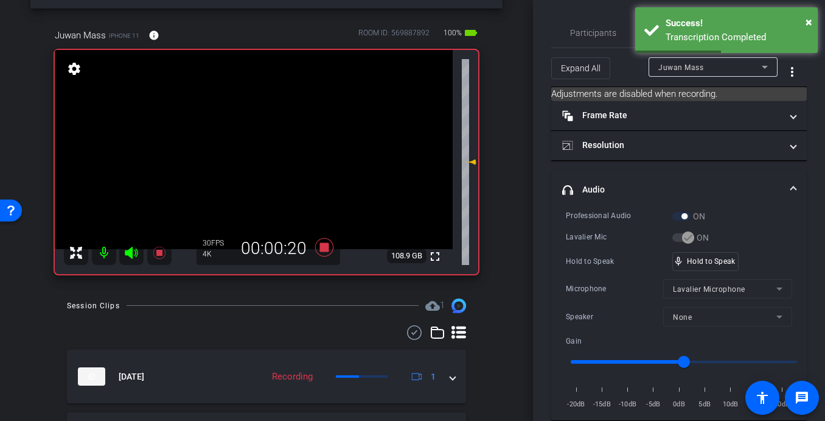
click at [281, 143] on video at bounding box center [254, 149] width 398 height 199
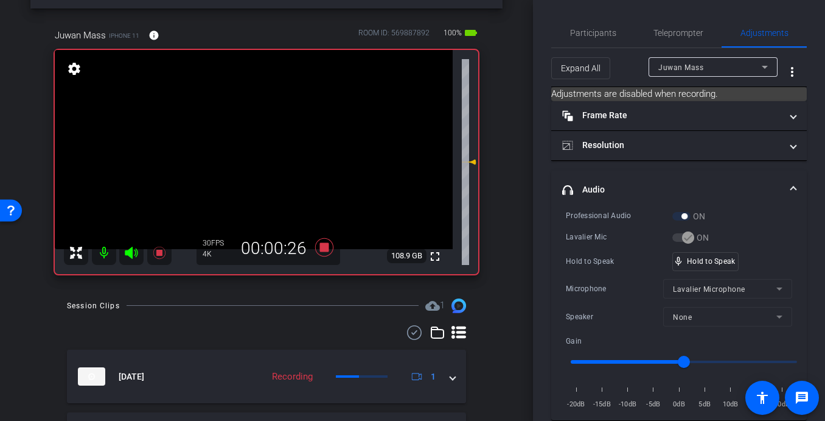
click at [281, 143] on video at bounding box center [254, 149] width 398 height 199
click at [279, 141] on video at bounding box center [254, 149] width 398 height 199
click at [280, 142] on video at bounding box center [254, 149] width 398 height 199
click at [274, 139] on video at bounding box center [254, 149] width 398 height 199
click at [268, 145] on video at bounding box center [254, 149] width 398 height 199
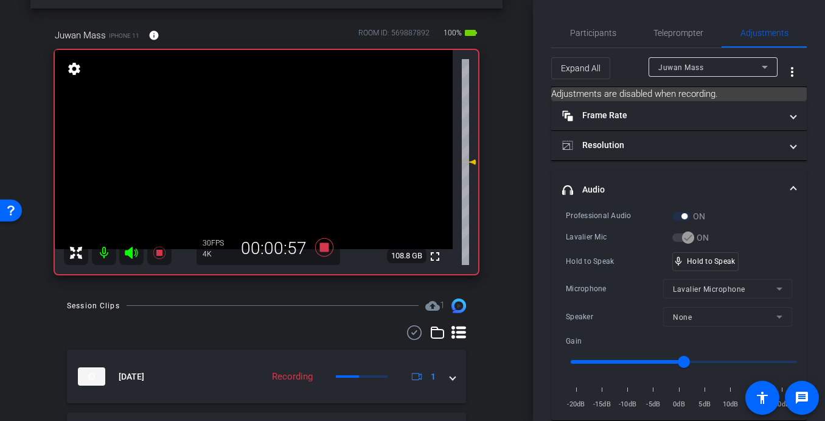
click at [266, 138] on video at bounding box center [254, 149] width 398 height 199
click at [267, 133] on video at bounding box center [254, 149] width 398 height 199
click at [269, 139] on video at bounding box center [254, 149] width 398 height 199
click at [271, 142] on video at bounding box center [254, 149] width 398 height 199
click at [265, 138] on video at bounding box center [254, 149] width 398 height 199
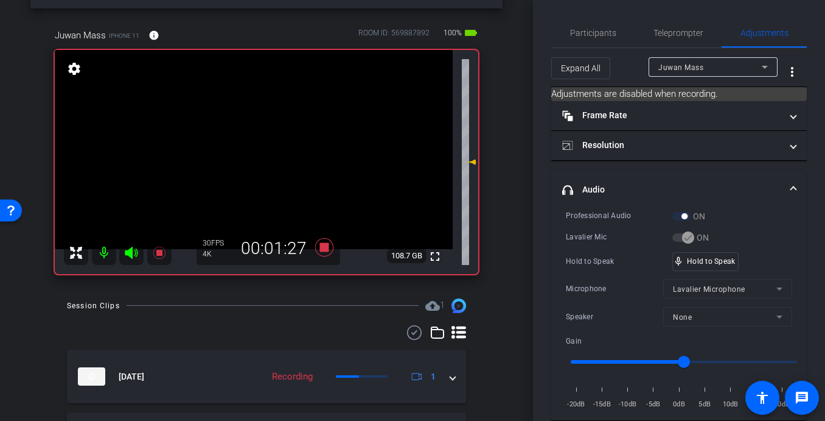
click at [265, 138] on video at bounding box center [254, 149] width 398 height 199
click at [265, 140] on video at bounding box center [254, 149] width 398 height 199
click at [271, 142] on video at bounding box center [254, 149] width 398 height 199
click at [270, 139] on video at bounding box center [254, 149] width 398 height 199
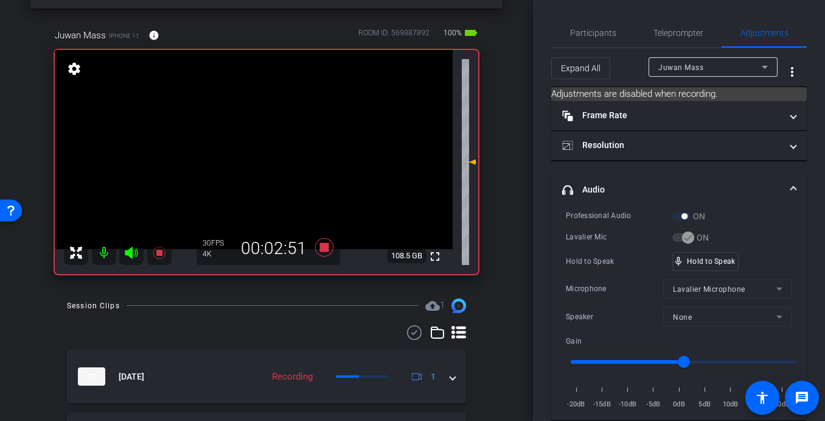
click at [259, 135] on video at bounding box center [254, 149] width 398 height 199
click at [293, 147] on video at bounding box center [254, 149] width 398 height 199
click at [269, 138] on video at bounding box center [254, 149] width 398 height 199
click at [262, 141] on video at bounding box center [254, 149] width 398 height 199
click at [263, 143] on video at bounding box center [254, 149] width 398 height 199
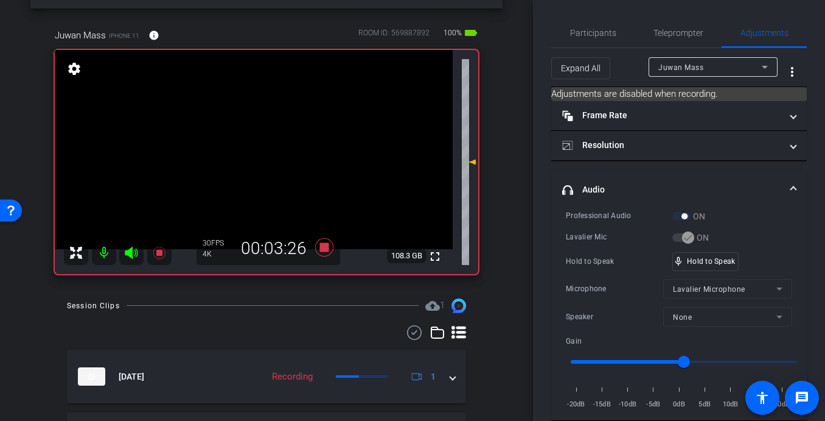
click at [273, 139] on video at bounding box center [254, 149] width 398 height 199
click at [265, 138] on video at bounding box center [254, 149] width 398 height 199
click at [267, 133] on video at bounding box center [254, 149] width 398 height 199
click at [262, 140] on video at bounding box center [254, 149] width 398 height 199
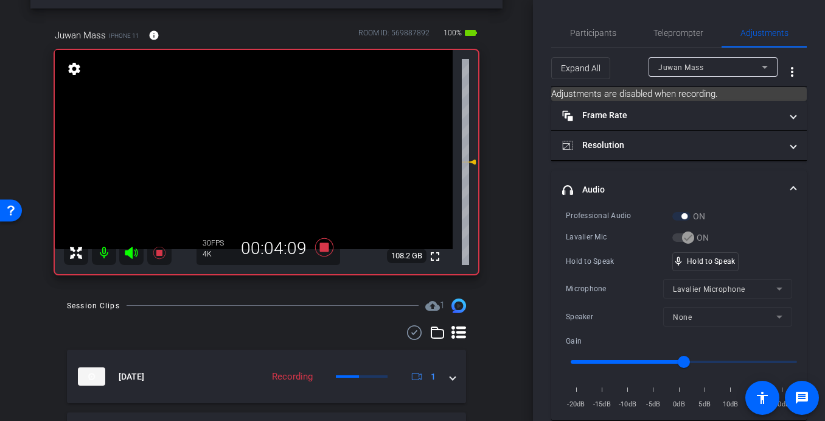
click at [270, 143] on video at bounding box center [254, 149] width 398 height 199
click at [259, 143] on video at bounding box center [254, 149] width 398 height 199
click at [293, 155] on video at bounding box center [254, 149] width 398 height 199
click at [337, 162] on video at bounding box center [254, 149] width 398 height 199
click at [287, 160] on video at bounding box center [254, 149] width 398 height 199
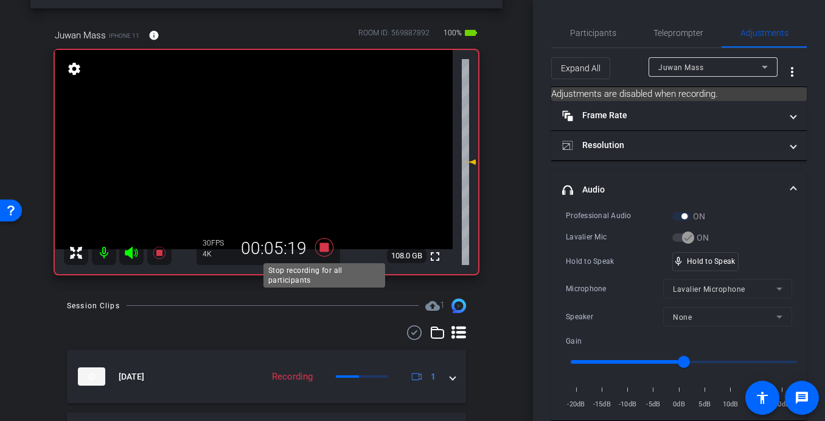
click at [324, 247] on icon at bounding box center [324, 247] width 18 height 18
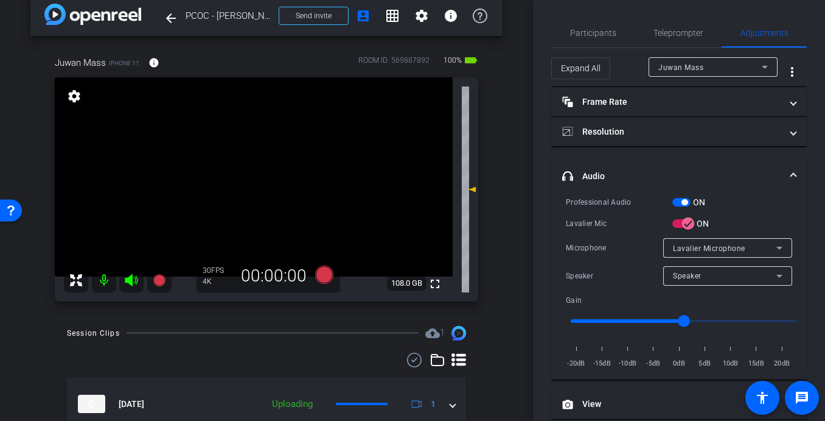
scroll to position [0, 0]
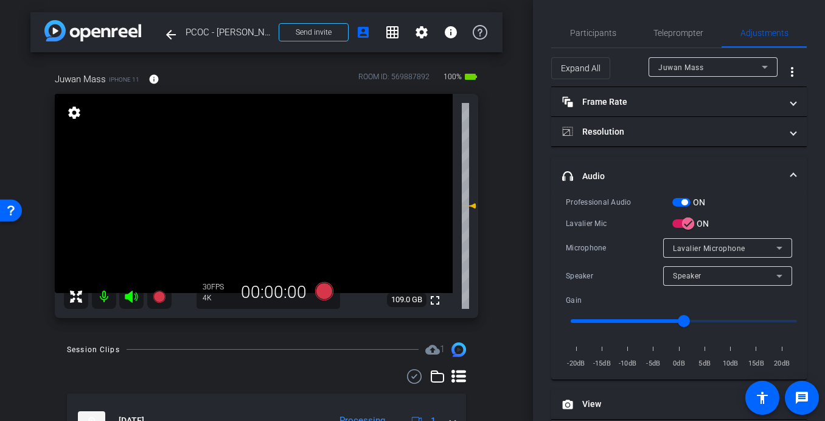
click at [314, 195] on video at bounding box center [254, 193] width 398 height 199
click at [326, 293] on icon at bounding box center [324, 291] width 18 height 18
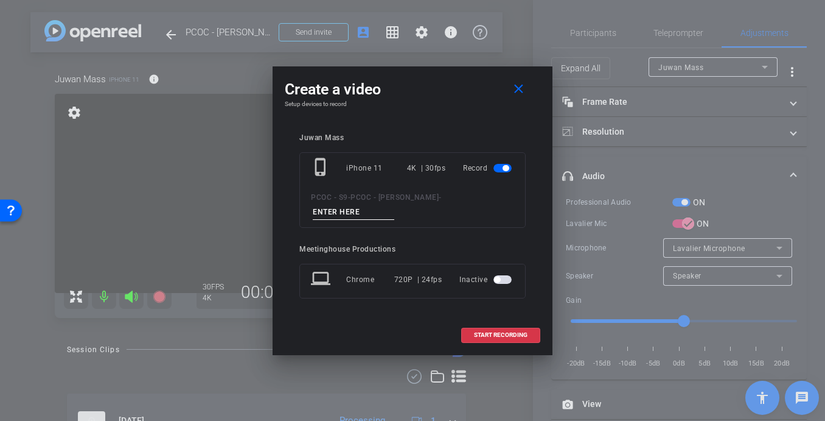
click at [352, 211] on input at bounding box center [354, 212] width 82 height 15
type input "902 - Clip 5"
click at [497, 333] on span "START RECORDING" at bounding box center [501, 335] width 54 height 6
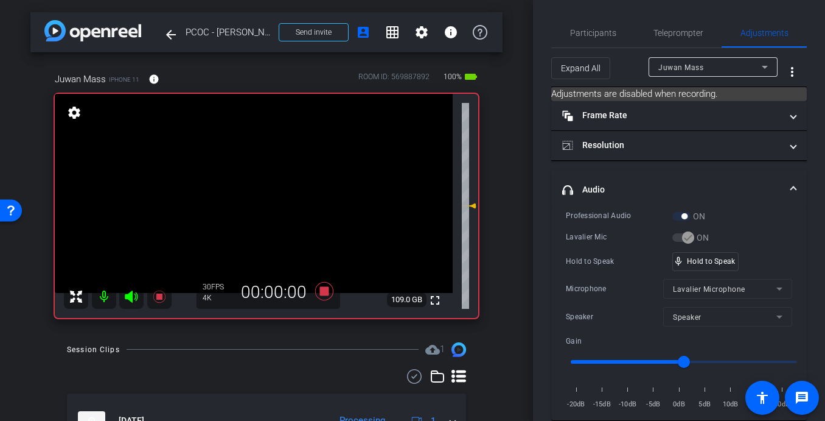
click at [282, 214] on video at bounding box center [254, 193] width 398 height 199
click at [290, 187] on video at bounding box center [254, 193] width 398 height 199
click at [274, 184] on video at bounding box center [254, 193] width 398 height 199
click at [256, 183] on video at bounding box center [254, 193] width 398 height 199
click at [264, 187] on video at bounding box center [254, 193] width 398 height 199
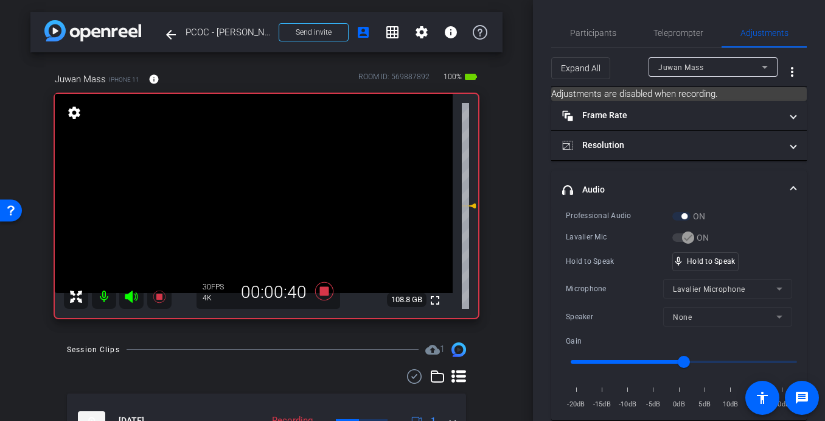
click at [276, 195] on video at bounding box center [254, 193] width 398 height 199
click at [265, 188] on video at bounding box center [254, 193] width 398 height 199
click at [271, 192] on video at bounding box center [254, 193] width 398 height 199
click at [272, 187] on video at bounding box center [254, 193] width 398 height 199
click at [270, 194] on video at bounding box center [254, 193] width 398 height 199
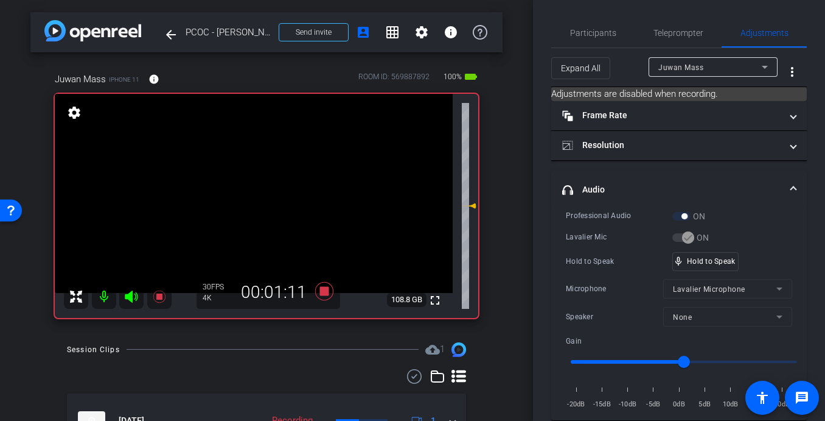
click at [276, 190] on video at bounding box center [254, 193] width 398 height 199
click at [259, 180] on video at bounding box center [254, 193] width 398 height 199
click at [271, 186] on video at bounding box center [254, 193] width 398 height 199
click at [276, 180] on video at bounding box center [254, 193] width 398 height 199
click at [271, 188] on video at bounding box center [254, 193] width 398 height 199
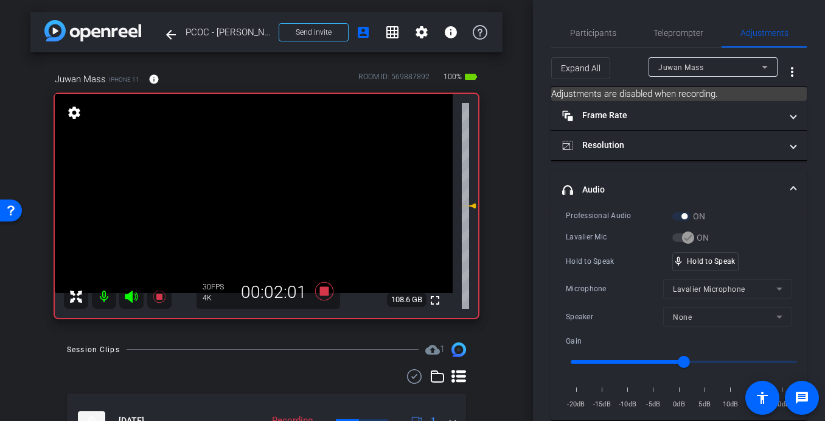
click at [281, 192] on video at bounding box center [254, 193] width 398 height 199
click at [268, 183] on video at bounding box center [254, 193] width 398 height 199
click at [270, 185] on video at bounding box center [254, 193] width 398 height 199
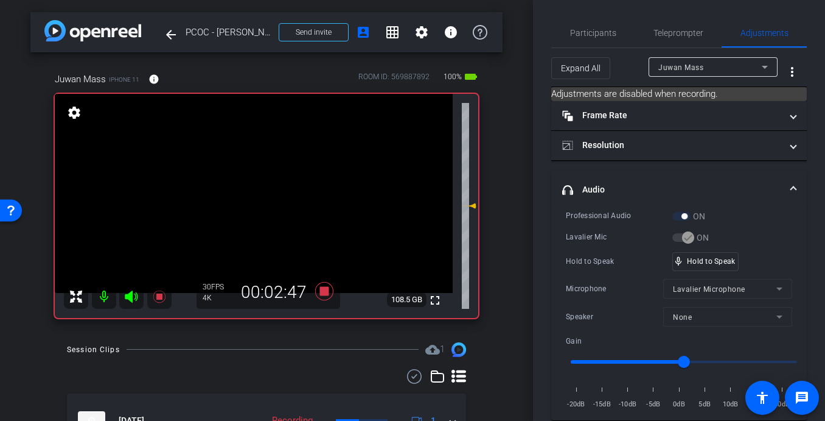
click at [270, 185] on video at bounding box center [254, 193] width 398 height 199
click at [267, 177] on div at bounding box center [270, 185] width 30 height 30
click at [265, 169] on video at bounding box center [254, 193] width 398 height 199
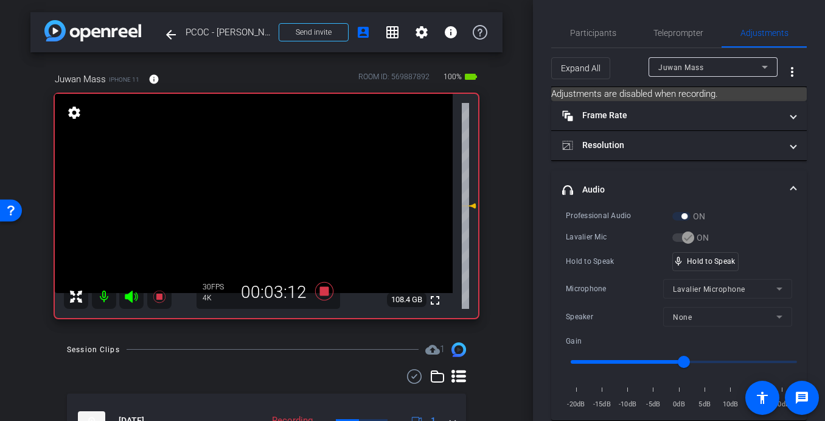
click at [262, 189] on video at bounding box center [254, 193] width 398 height 199
click at [268, 182] on video at bounding box center [254, 193] width 398 height 199
click at [257, 183] on video at bounding box center [254, 193] width 398 height 199
click at [272, 186] on video at bounding box center [254, 193] width 398 height 199
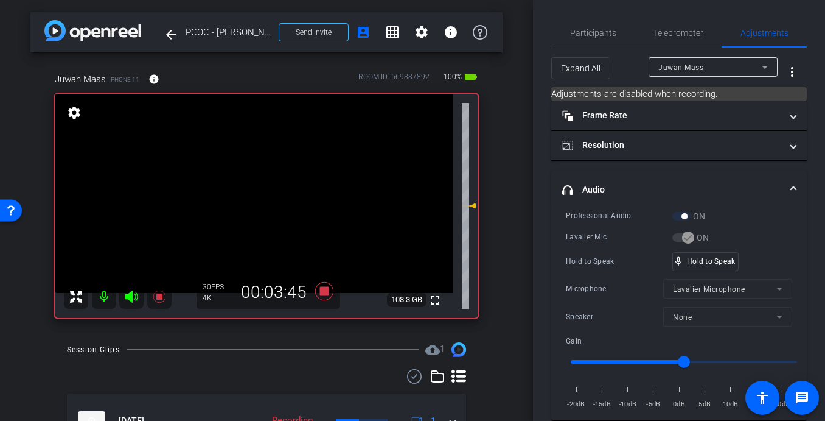
click at [272, 186] on video at bounding box center [254, 193] width 398 height 199
click at [269, 187] on video at bounding box center [254, 193] width 398 height 199
click at [262, 190] on video at bounding box center [254, 193] width 398 height 199
click at [264, 209] on video at bounding box center [254, 193] width 398 height 199
click at [276, 191] on video at bounding box center [254, 193] width 398 height 199
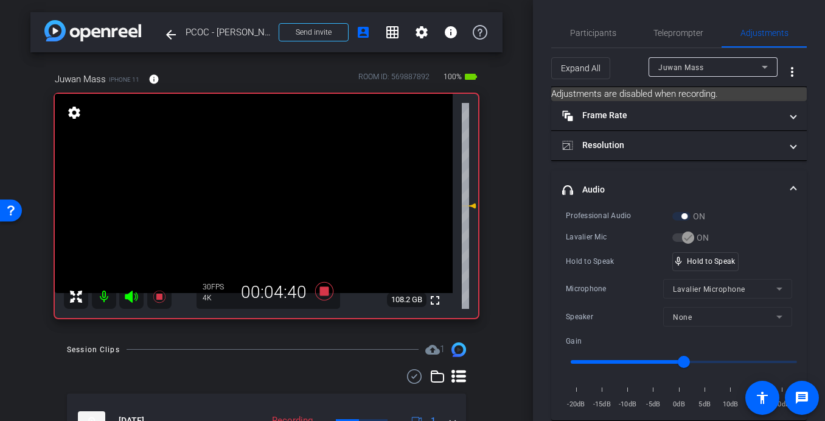
click at [276, 191] on video at bounding box center [254, 193] width 398 height 199
click at [275, 192] on video at bounding box center [254, 193] width 398 height 199
click at [278, 184] on video at bounding box center [254, 193] width 398 height 199
click at [270, 178] on video at bounding box center [254, 193] width 398 height 199
click at [271, 181] on video at bounding box center [254, 193] width 398 height 199
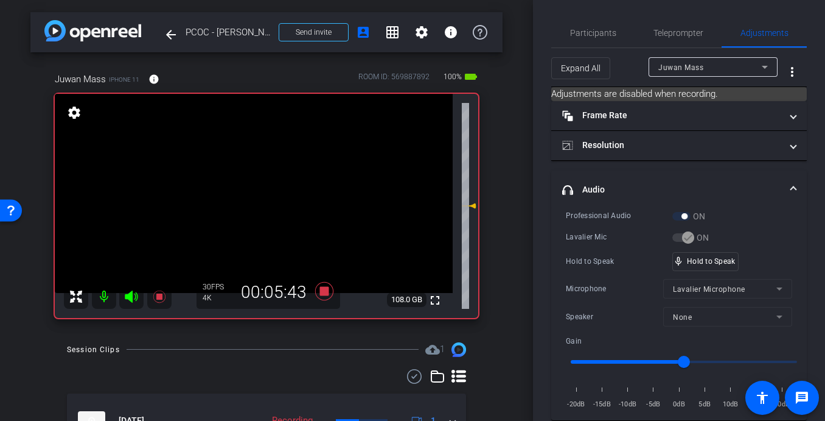
click at [285, 187] on video at bounding box center [254, 193] width 398 height 199
click at [270, 189] on video at bounding box center [254, 193] width 398 height 199
click at [275, 183] on video at bounding box center [254, 193] width 398 height 199
click at [276, 181] on video at bounding box center [254, 193] width 398 height 199
click at [284, 187] on video at bounding box center [254, 193] width 398 height 199
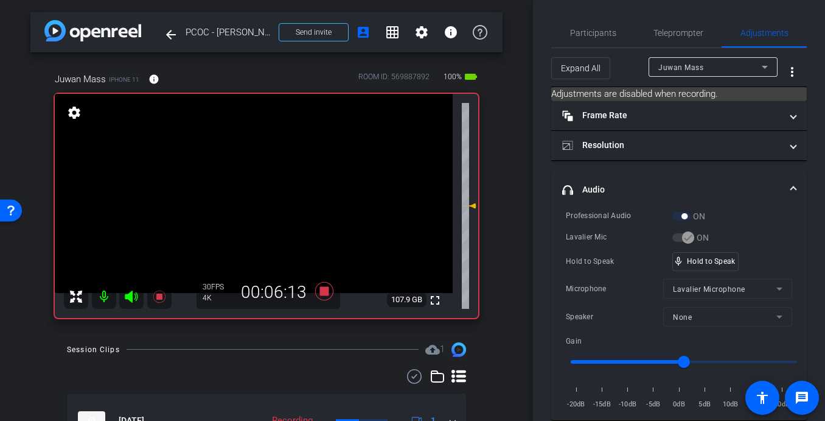
click at [275, 195] on video at bounding box center [254, 193] width 398 height 199
click at [264, 191] on video at bounding box center [254, 193] width 398 height 199
click at [324, 290] on icon at bounding box center [324, 291] width 18 height 18
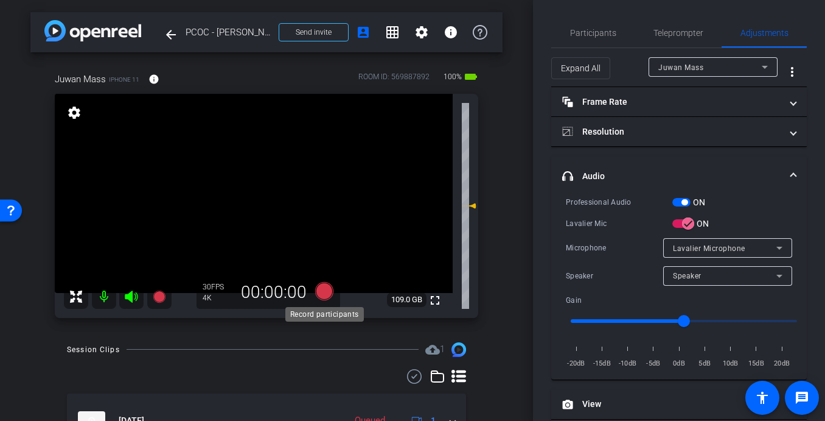
click at [322, 294] on icon at bounding box center [324, 291] width 18 height 18
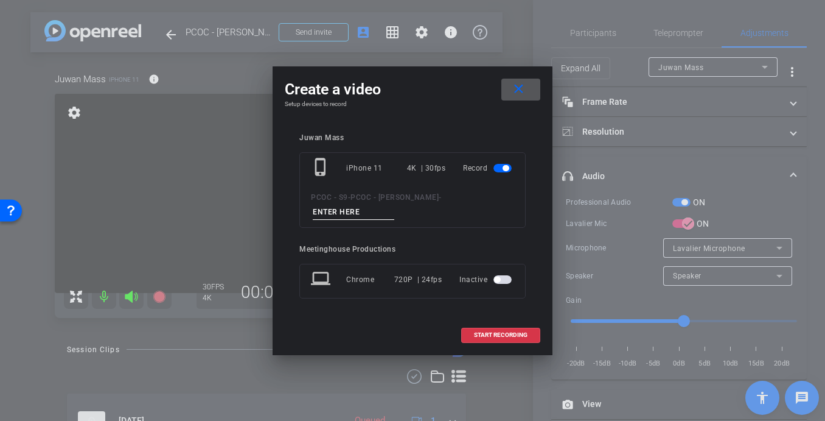
click at [349, 214] on input at bounding box center [354, 212] width 82 height 15
type input "902 - Clip 6"
click at [501, 335] on span "START RECORDING" at bounding box center [501, 335] width 54 height 6
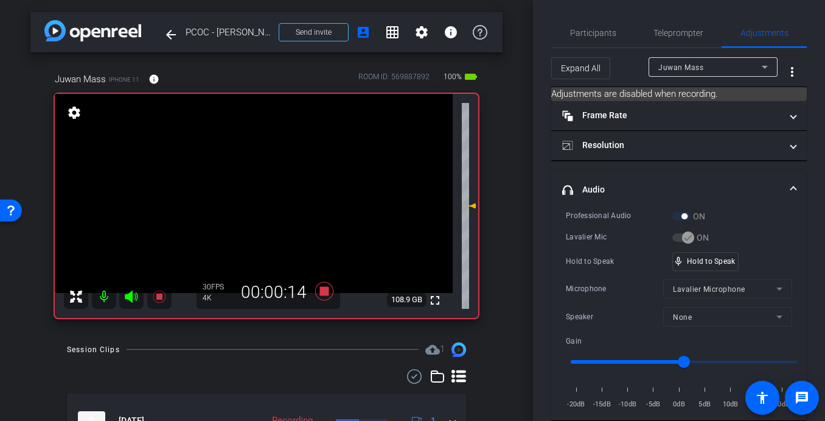
click at [286, 215] on video at bounding box center [254, 193] width 398 height 199
click at [267, 173] on video at bounding box center [254, 193] width 398 height 199
click at [276, 191] on video at bounding box center [254, 193] width 398 height 199
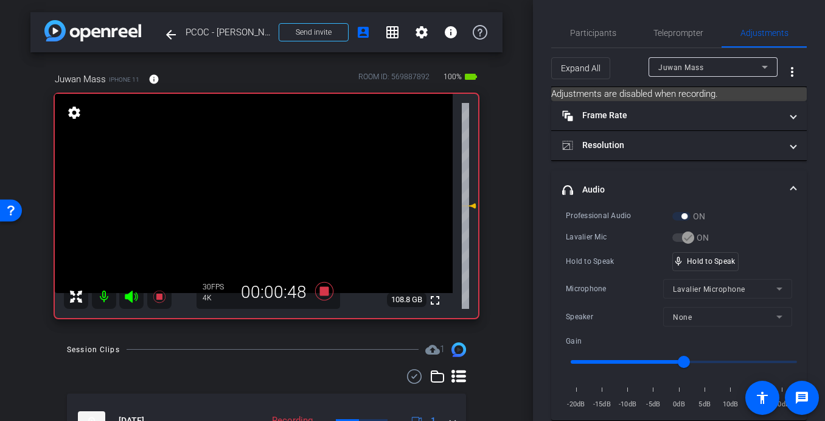
click at [282, 186] on video at bounding box center [254, 193] width 398 height 199
click at [268, 191] on video at bounding box center [254, 193] width 398 height 199
click at [271, 185] on video at bounding box center [254, 193] width 398 height 199
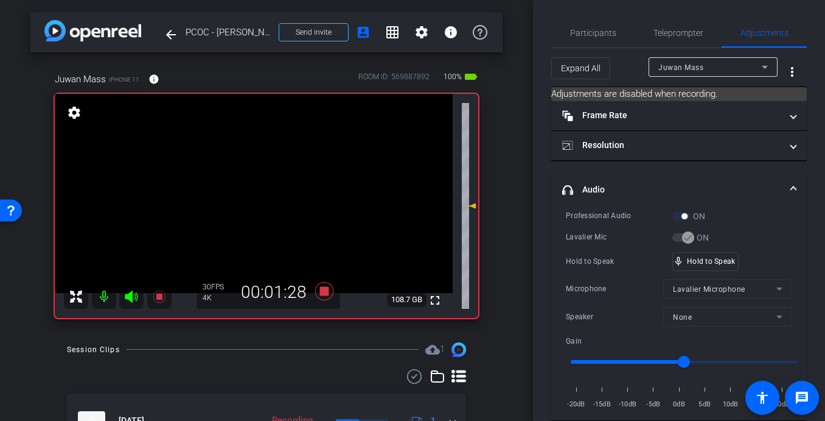
click at [271, 185] on video at bounding box center [254, 193] width 398 height 199
click at [264, 184] on video at bounding box center [254, 193] width 398 height 199
click at [276, 189] on video at bounding box center [254, 193] width 398 height 199
click at [270, 187] on video at bounding box center [254, 193] width 398 height 199
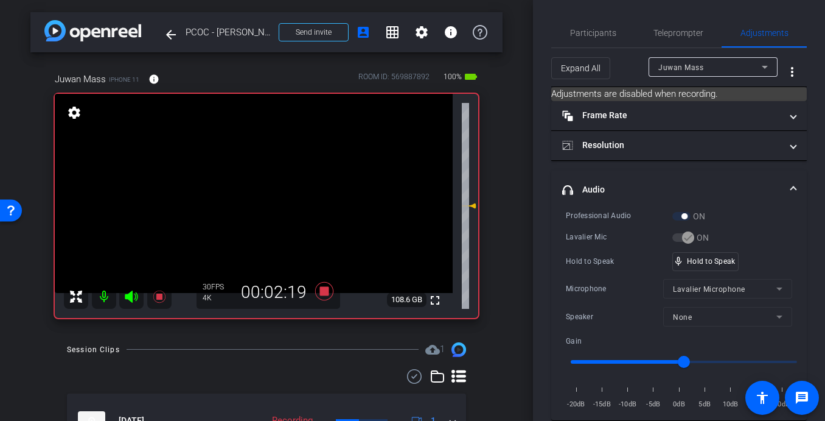
click at [270, 187] on video at bounding box center [254, 193] width 398 height 199
click at [271, 186] on video at bounding box center [254, 193] width 398 height 199
click at [273, 185] on video at bounding box center [254, 193] width 398 height 199
click at [268, 186] on video at bounding box center [254, 193] width 398 height 199
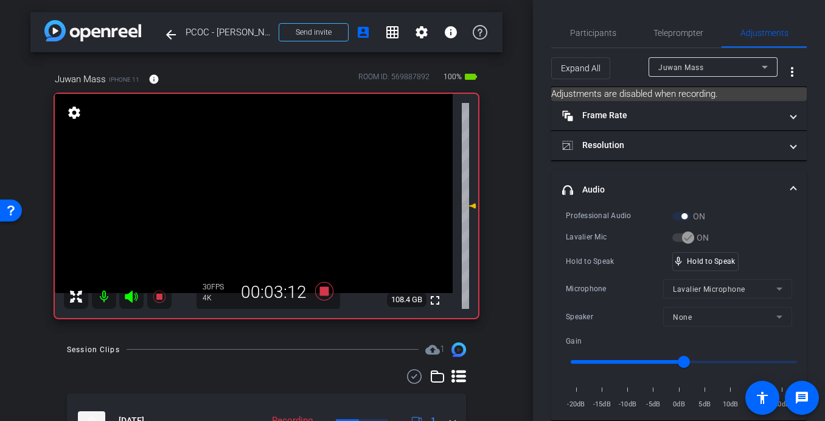
click at [268, 187] on video at bounding box center [254, 193] width 398 height 199
click at [258, 192] on video at bounding box center [254, 193] width 398 height 199
click at [268, 190] on video at bounding box center [254, 193] width 398 height 199
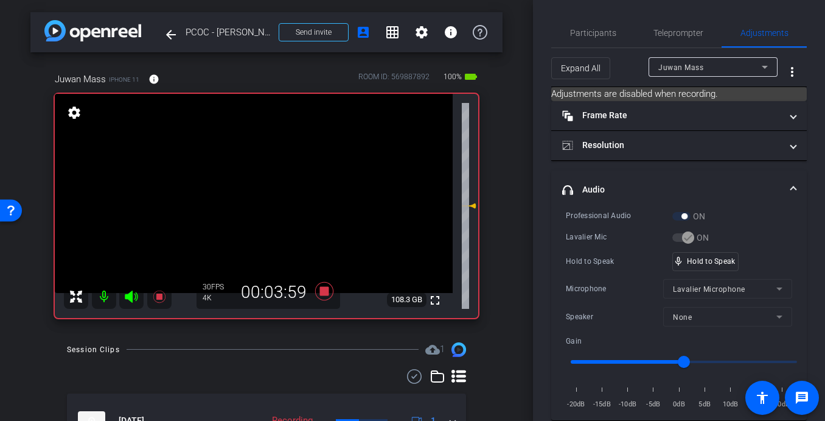
click at [270, 177] on video at bounding box center [254, 193] width 398 height 199
click at [275, 188] on video at bounding box center [254, 193] width 398 height 199
click at [276, 191] on video at bounding box center [254, 193] width 398 height 199
click at [273, 186] on video at bounding box center [254, 193] width 398 height 199
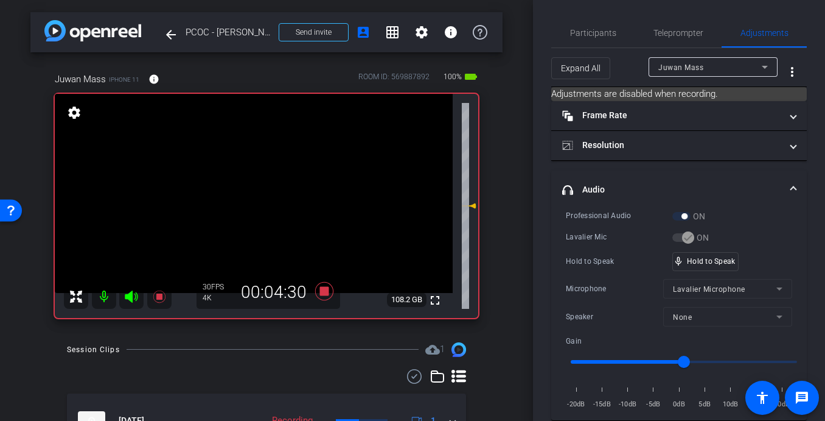
click at [273, 186] on video at bounding box center [254, 193] width 398 height 199
click at [281, 186] on video at bounding box center [254, 193] width 398 height 199
click at [269, 189] on video at bounding box center [254, 193] width 398 height 199
click at [281, 189] on video at bounding box center [254, 193] width 398 height 199
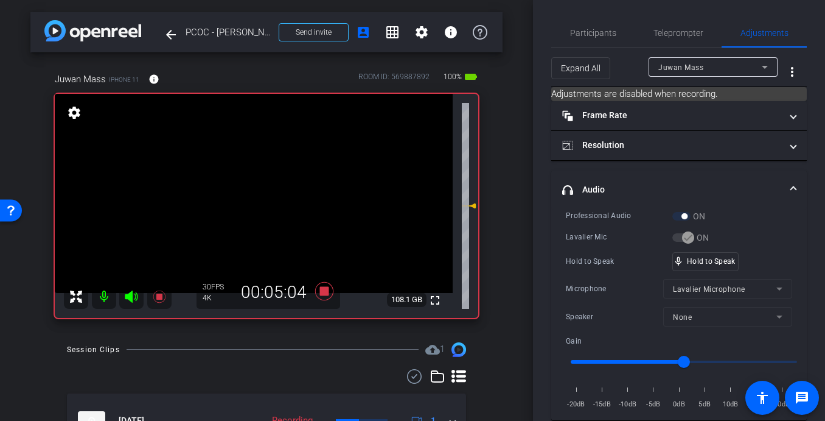
click at [271, 188] on video at bounding box center [254, 193] width 398 height 199
click at [264, 174] on video at bounding box center [254, 193] width 398 height 199
click at [274, 190] on video at bounding box center [254, 193] width 398 height 199
click at [275, 189] on video at bounding box center [254, 193] width 398 height 199
click at [262, 200] on video at bounding box center [254, 193] width 398 height 199
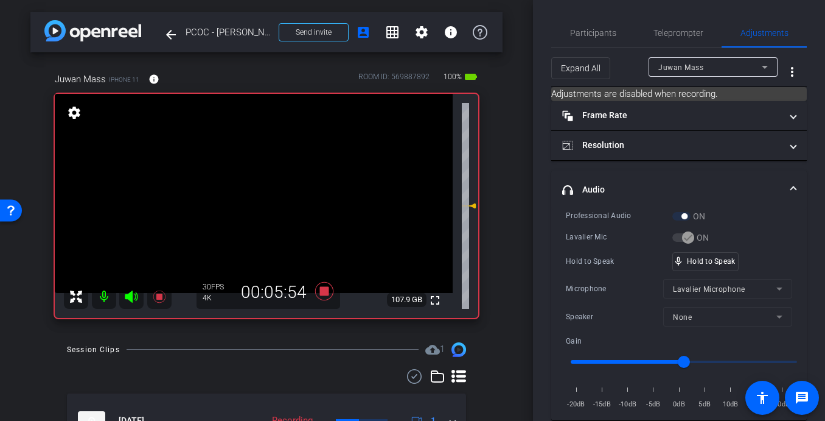
click at [283, 191] on video at bounding box center [254, 193] width 398 height 199
click at [283, 190] on video at bounding box center [254, 193] width 398 height 199
click at [278, 191] on video at bounding box center [254, 193] width 398 height 199
click at [277, 178] on video at bounding box center [254, 193] width 398 height 199
click at [285, 192] on video at bounding box center [254, 193] width 398 height 199
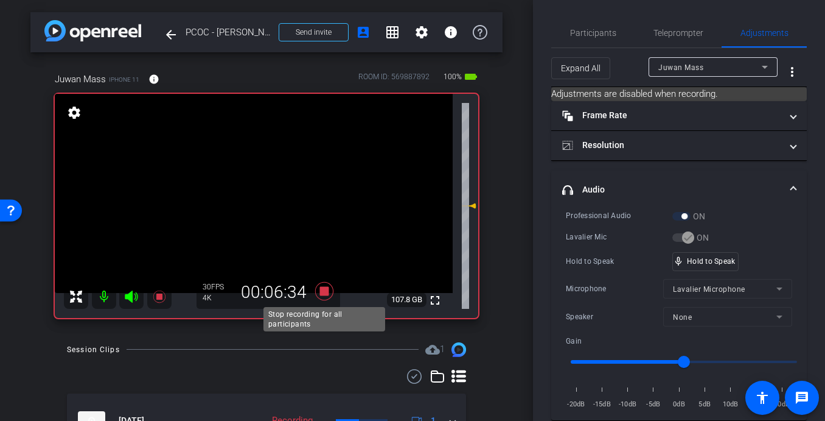
click at [323, 289] on icon at bounding box center [324, 291] width 18 height 18
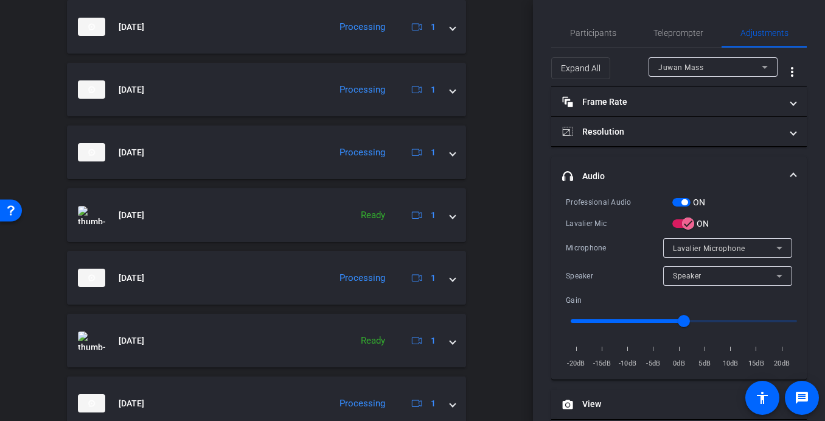
scroll to position [634, 0]
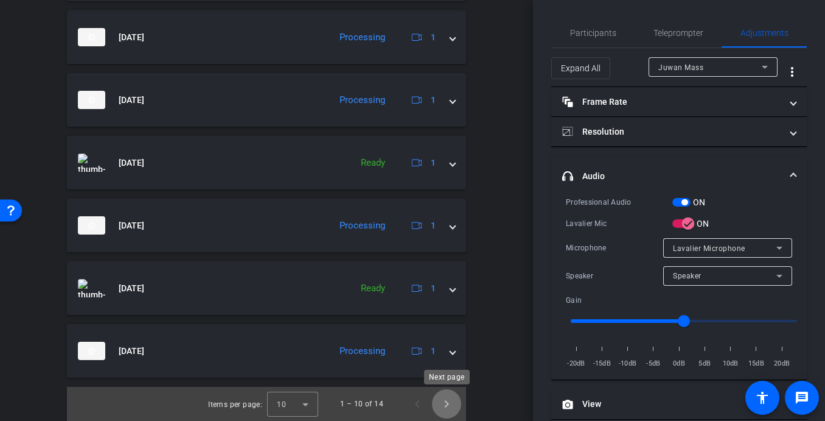
click at [450, 413] on span "Next page" at bounding box center [446, 403] width 29 height 29
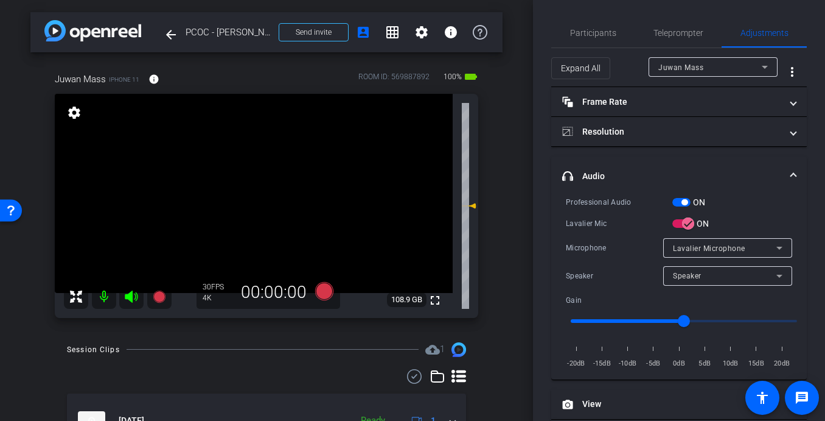
scroll to position [257, 0]
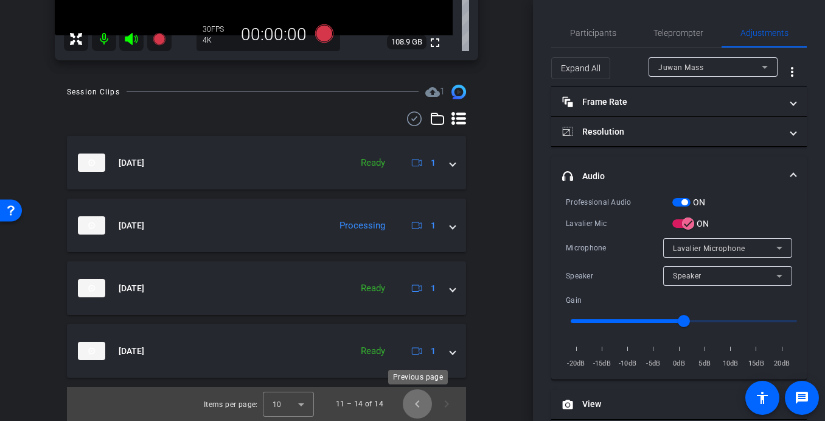
click at [416, 399] on span "Previous page" at bounding box center [417, 403] width 29 height 29
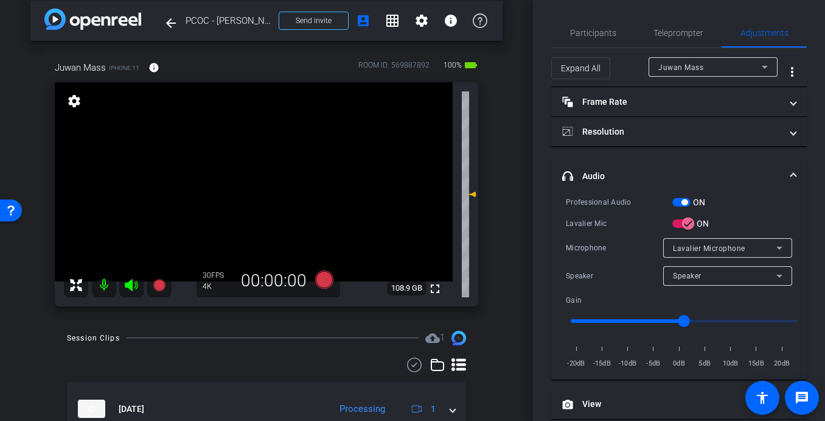
scroll to position [10, 0]
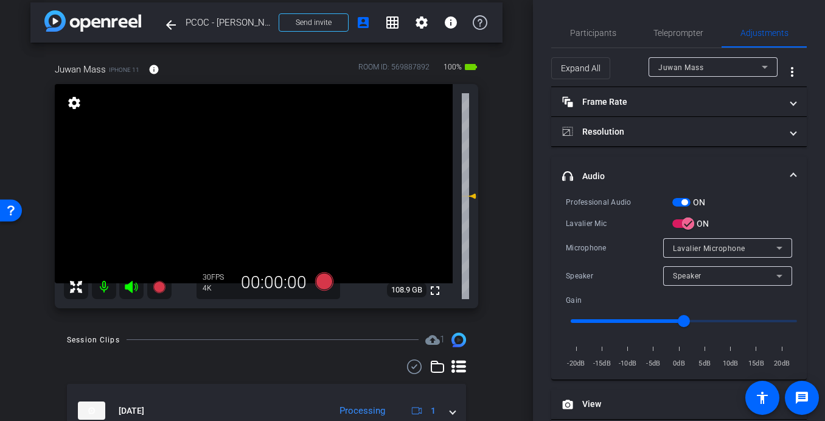
click at [312, 203] on video at bounding box center [254, 183] width 398 height 199
click at [327, 282] on icon at bounding box center [324, 281] width 18 height 18
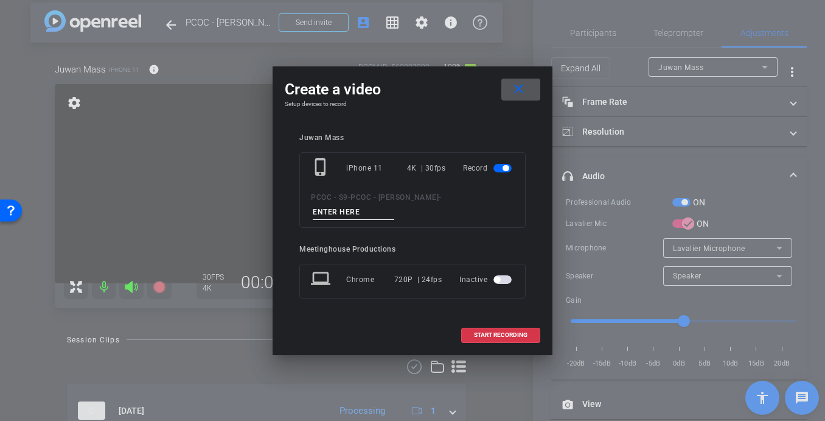
click at [356, 210] on input at bounding box center [354, 212] width 82 height 15
type input "902 - Clip 7"
click at [485, 332] on span "START RECORDING" at bounding box center [501, 335] width 54 height 6
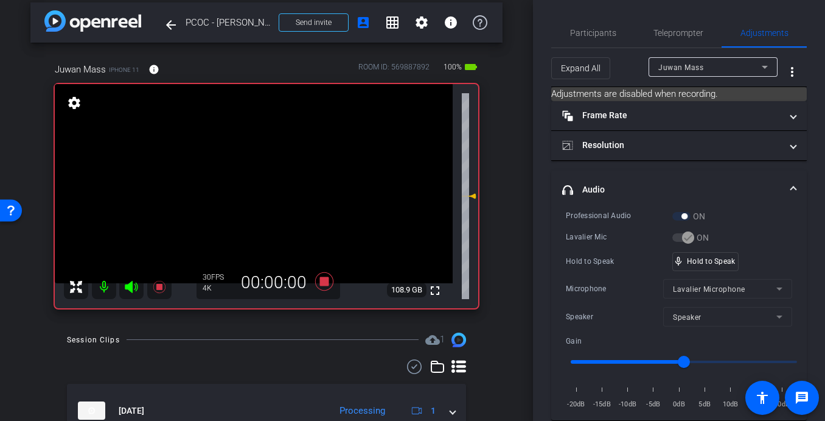
click at [300, 221] on video at bounding box center [254, 183] width 398 height 199
click at [304, 169] on video at bounding box center [254, 183] width 398 height 199
click at [281, 163] on video at bounding box center [254, 183] width 398 height 199
click at [271, 177] on video at bounding box center [254, 183] width 398 height 199
click at [269, 169] on video at bounding box center [254, 183] width 398 height 199
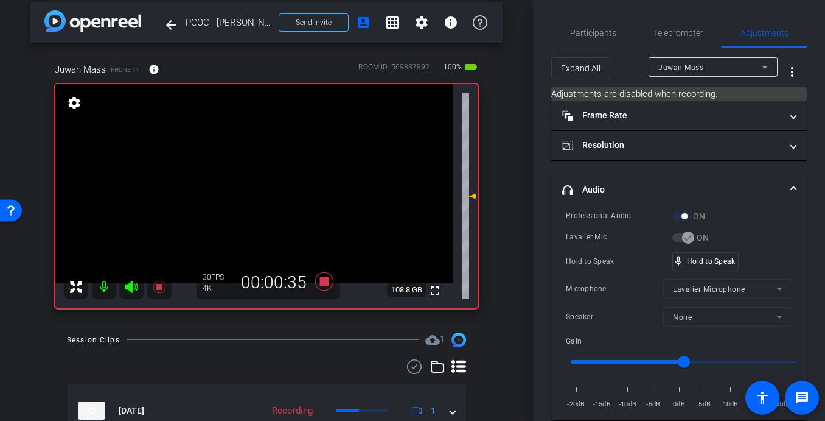
click at [278, 175] on video at bounding box center [254, 183] width 398 height 199
click at [273, 175] on video at bounding box center [254, 183] width 398 height 199
click at [284, 180] on video at bounding box center [254, 183] width 398 height 199
click at [274, 167] on video at bounding box center [254, 183] width 398 height 199
click at [281, 178] on video at bounding box center [254, 183] width 398 height 199
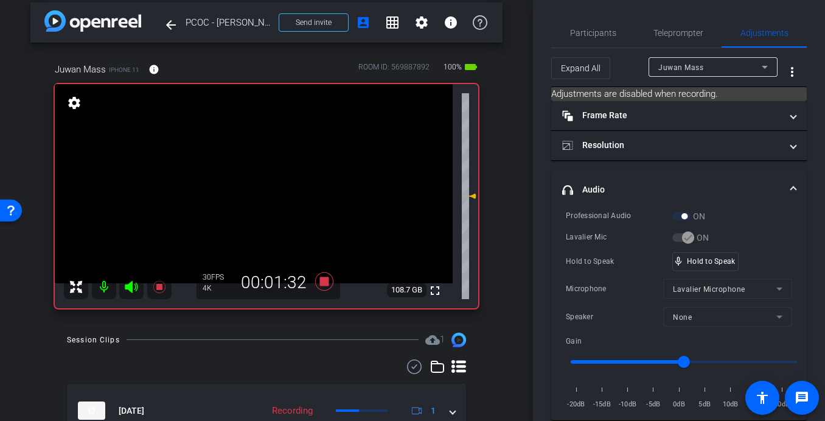
click at [281, 169] on video at bounding box center [254, 183] width 398 height 199
click at [262, 192] on video at bounding box center [254, 183] width 398 height 199
click at [275, 167] on video at bounding box center [254, 183] width 398 height 199
click at [277, 175] on video at bounding box center [254, 183] width 398 height 199
click at [260, 181] on video at bounding box center [254, 183] width 398 height 199
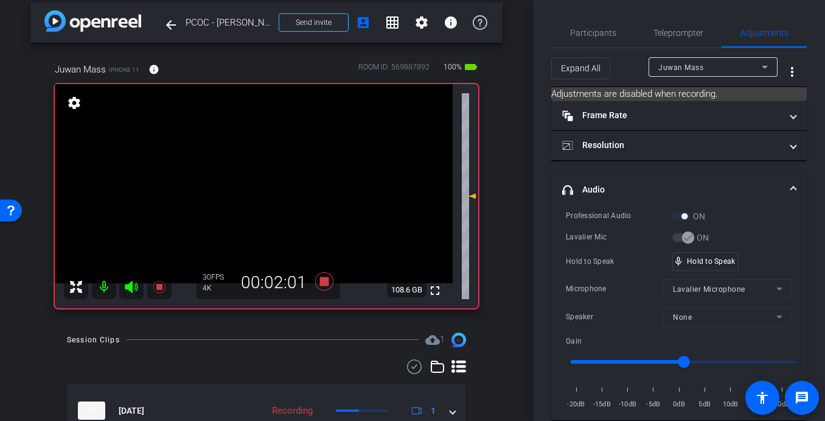
click at [270, 172] on video at bounding box center [254, 183] width 398 height 199
click at [279, 178] on video at bounding box center [254, 183] width 398 height 199
click at [277, 178] on video at bounding box center [254, 183] width 398 height 199
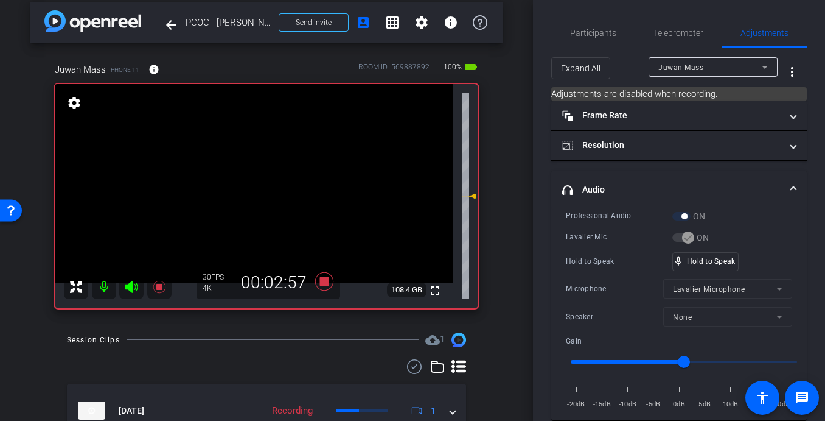
click at [276, 175] on video at bounding box center [254, 183] width 398 height 199
click at [277, 173] on video at bounding box center [254, 183] width 398 height 199
click at [271, 171] on video at bounding box center [254, 183] width 398 height 199
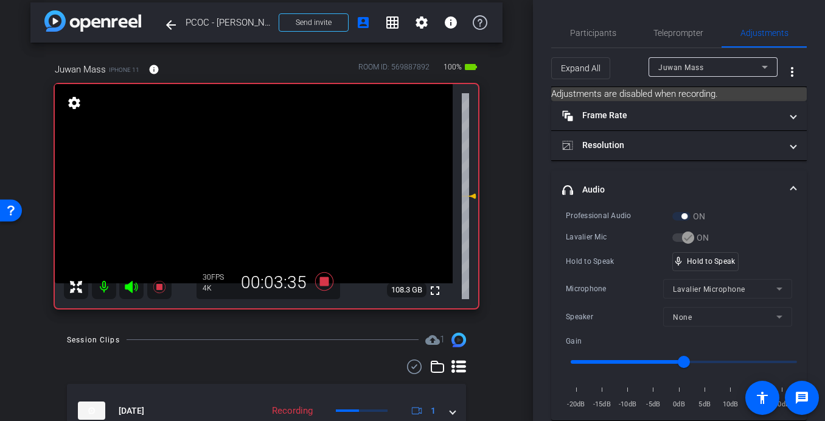
click at [271, 171] on video at bounding box center [254, 183] width 398 height 199
click at [275, 176] on video at bounding box center [254, 183] width 398 height 199
click at [280, 176] on video at bounding box center [254, 183] width 398 height 199
click at [276, 176] on video at bounding box center [254, 183] width 398 height 199
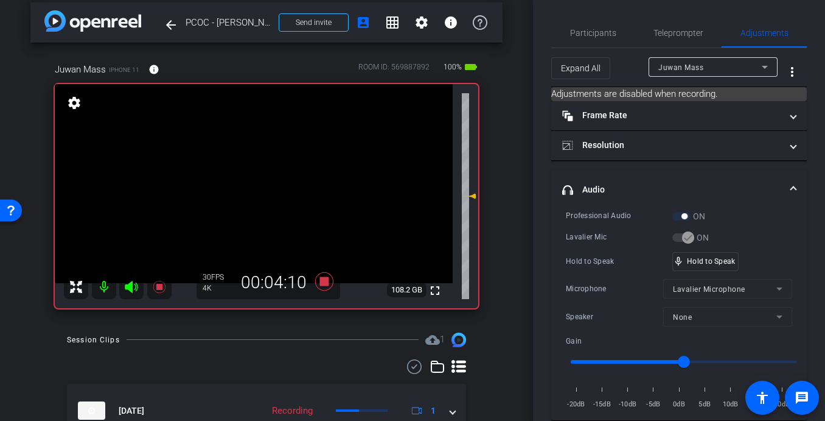
click at [276, 176] on video at bounding box center [254, 183] width 398 height 199
click at [274, 174] on video at bounding box center [254, 183] width 398 height 199
click at [276, 174] on video at bounding box center [254, 183] width 398 height 199
click at [273, 177] on video at bounding box center [254, 183] width 398 height 199
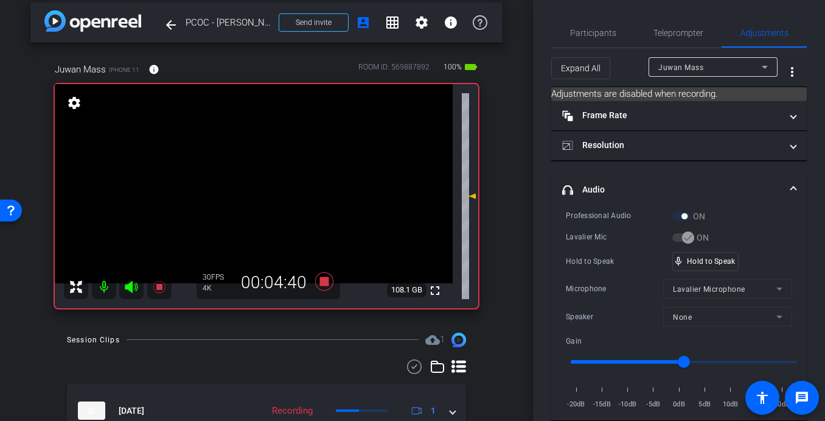
click at [265, 171] on video at bounding box center [254, 183] width 398 height 199
click at [279, 173] on video at bounding box center [254, 183] width 398 height 199
click at [275, 186] on video at bounding box center [254, 183] width 398 height 199
click at [343, 212] on video at bounding box center [254, 183] width 398 height 199
click at [304, 184] on video at bounding box center [254, 183] width 398 height 199
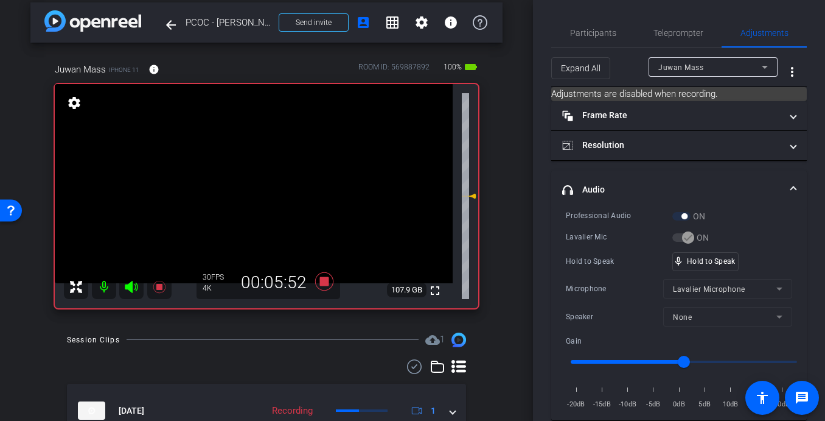
click at [284, 177] on video at bounding box center [254, 183] width 398 height 199
click at [262, 169] on video at bounding box center [254, 183] width 398 height 199
click at [273, 175] on video at bounding box center [254, 183] width 398 height 199
click at [276, 176] on video at bounding box center [254, 183] width 398 height 199
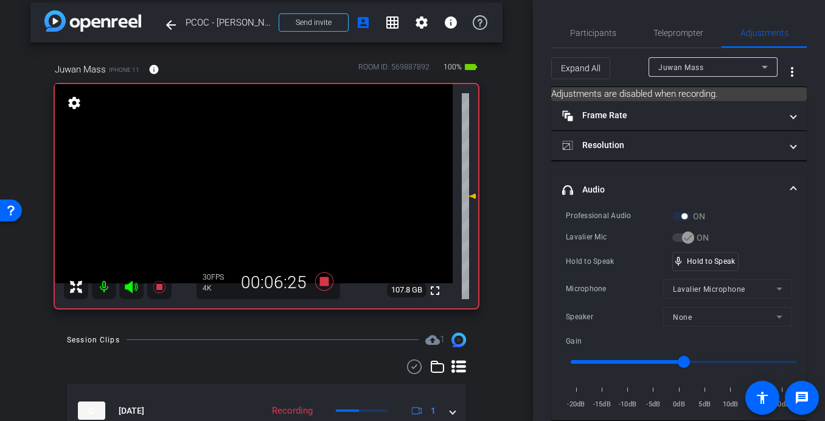
click at [270, 176] on video at bounding box center [254, 183] width 398 height 199
click at [268, 170] on video at bounding box center [254, 183] width 398 height 199
click at [270, 180] on video at bounding box center [254, 183] width 398 height 199
click at [285, 171] on video at bounding box center [254, 183] width 398 height 199
click at [267, 170] on video at bounding box center [254, 183] width 398 height 199
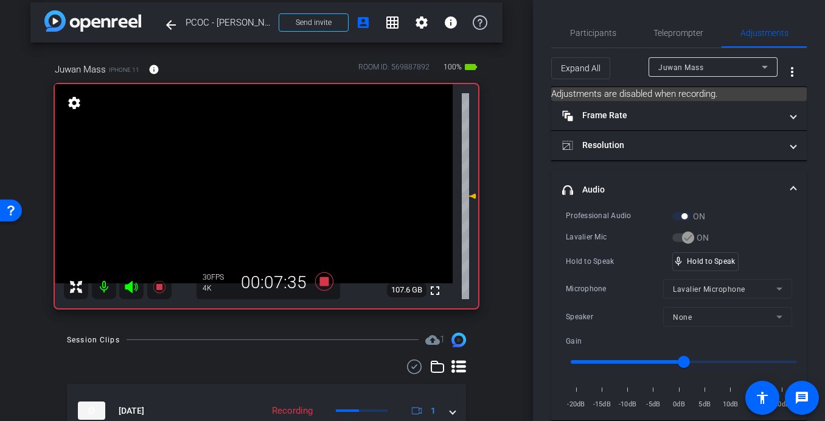
click at [267, 170] on video at bounding box center [254, 183] width 398 height 199
click at [279, 175] on video at bounding box center [254, 183] width 398 height 199
click at [265, 173] on video at bounding box center [254, 183] width 398 height 199
click at [275, 177] on video at bounding box center [254, 183] width 398 height 199
click at [270, 175] on video at bounding box center [254, 183] width 398 height 199
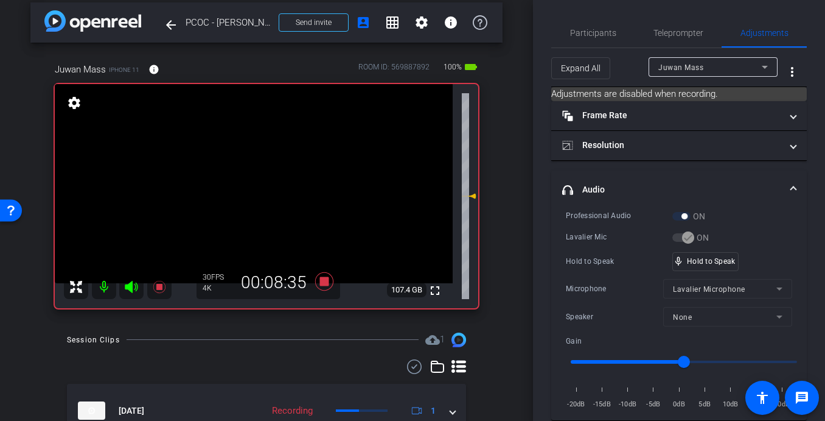
click at [267, 179] on video at bounding box center [254, 183] width 398 height 199
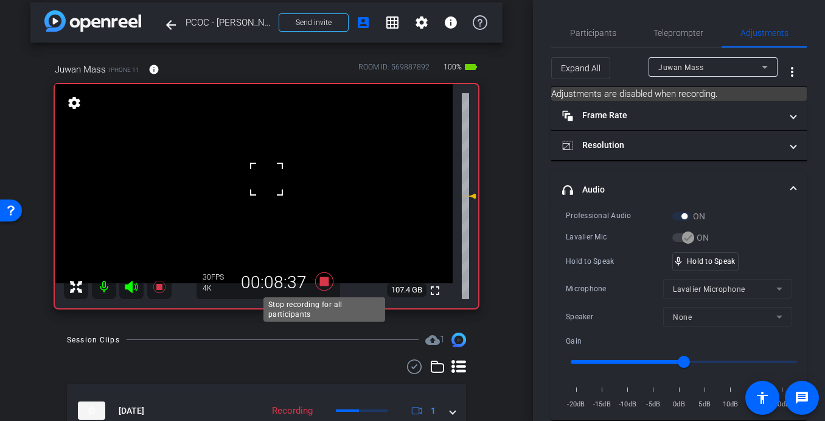
click at [324, 281] on icon at bounding box center [324, 281] width 18 height 18
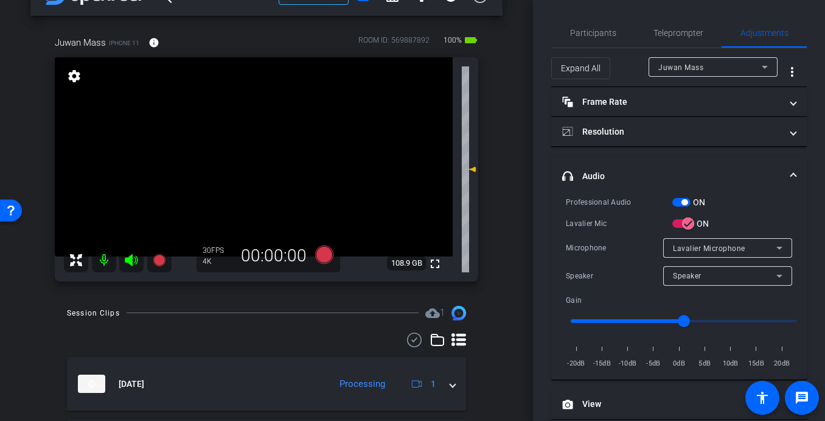
scroll to position [0, 0]
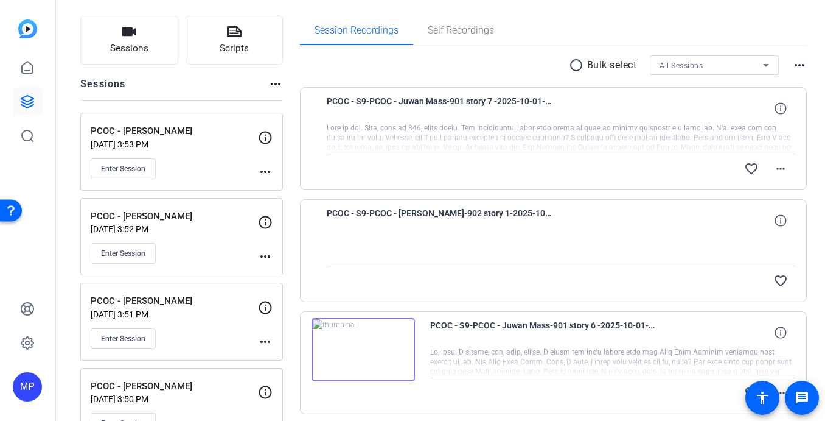
scroll to position [72, 0]
